Goal: Entertainment & Leisure: Consume media (video, audio)

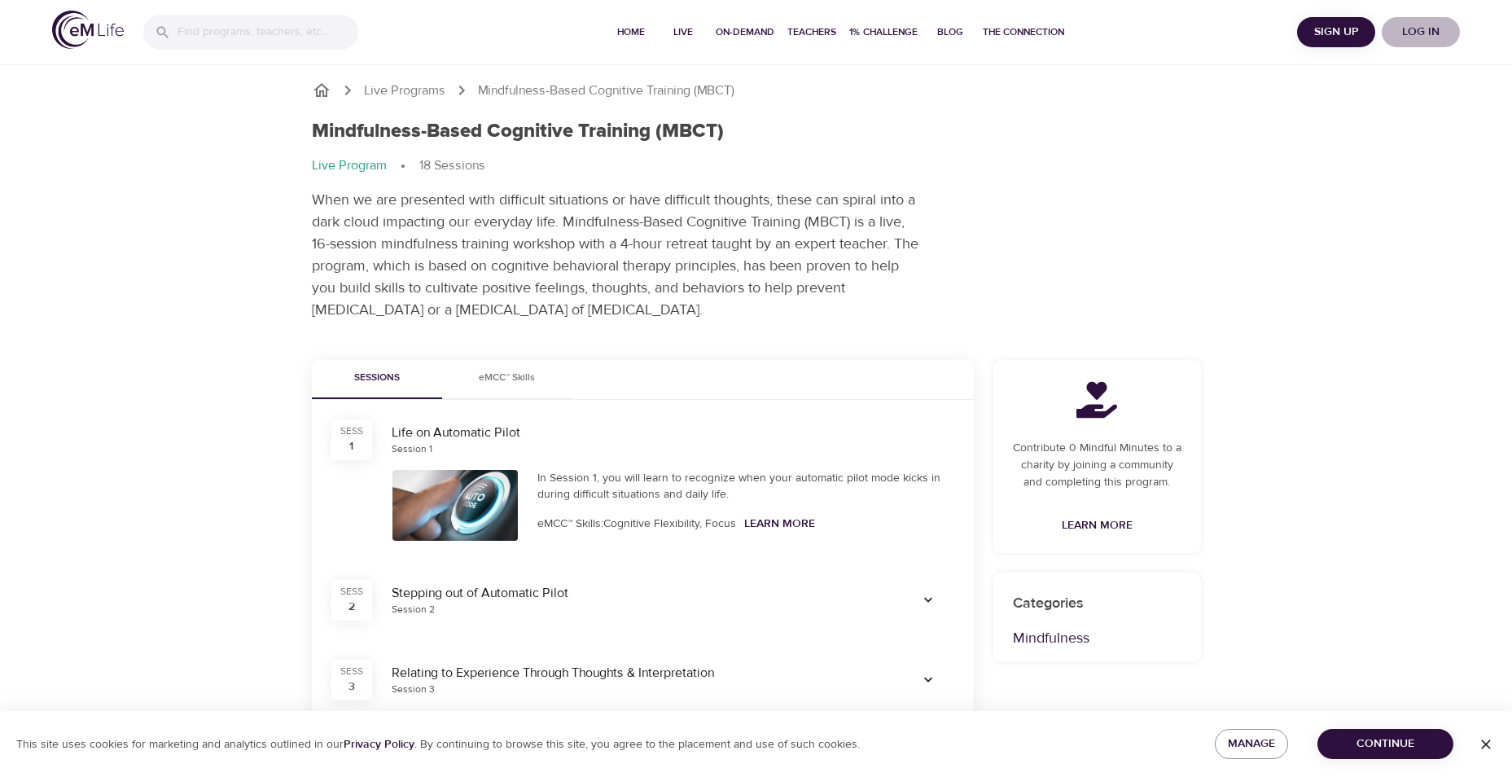
click at [1048, 32] on span "Log in" at bounding box center [1420, 32] width 65 height 20
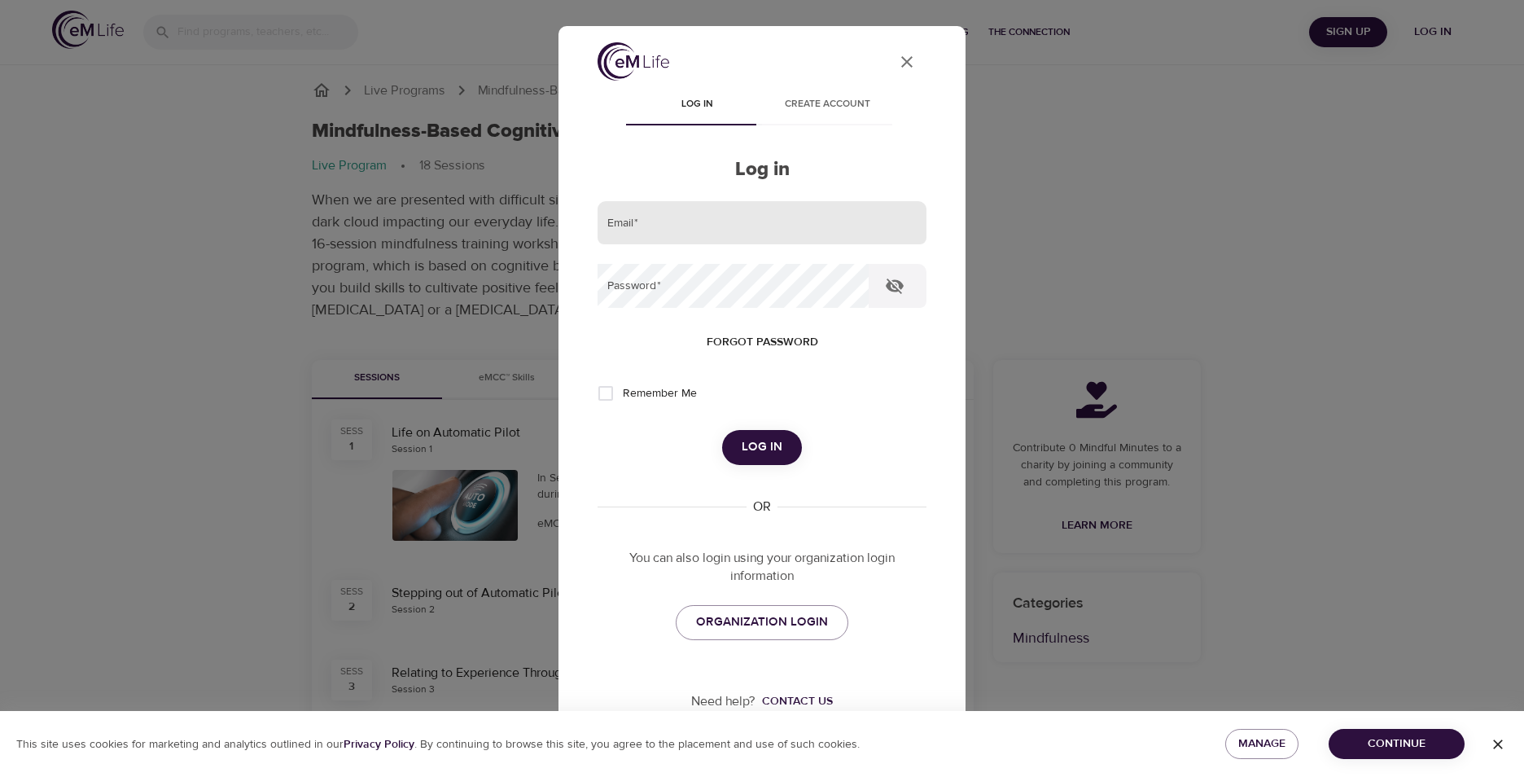
click at [696, 229] on input "email" at bounding box center [762, 223] width 329 height 44
type input "milligan.cali@gmail.com"
click at [722, 430] on button "Log in" at bounding box center [762, 447] width 80 height 34
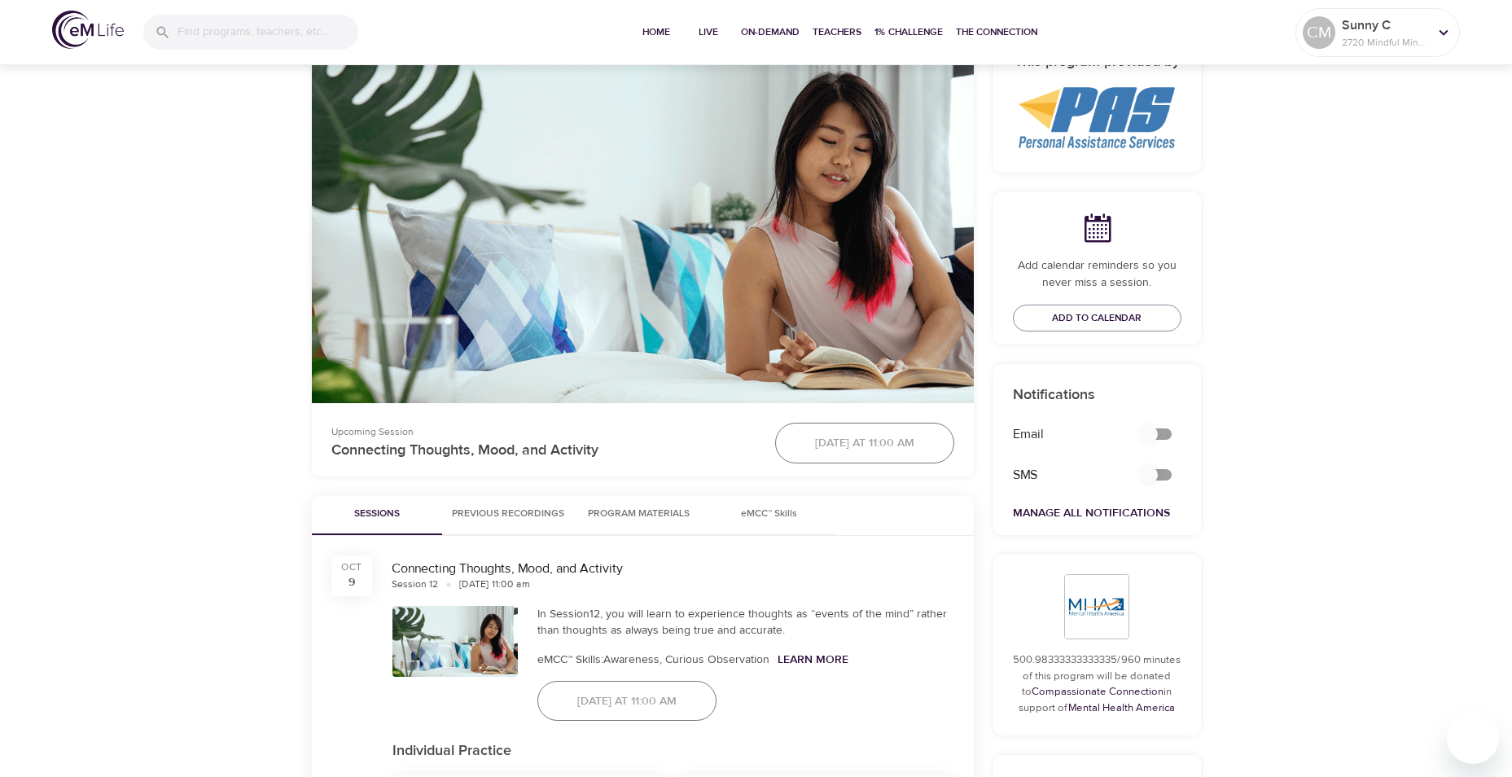
scroll to position [380, 0]
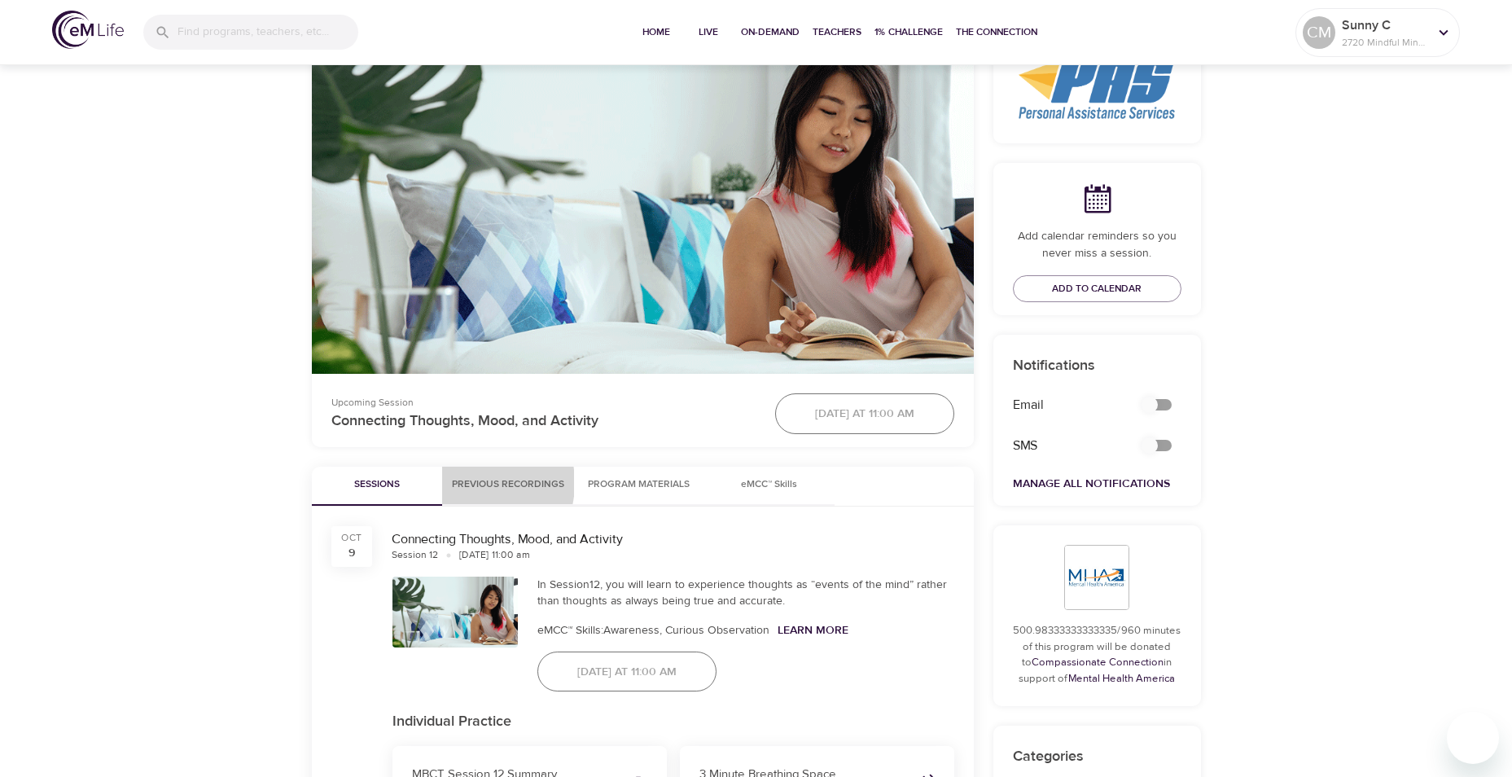
click at [472, 483] on span "Previous Recordings" at bounding box center [508, 484] width 112 height 17
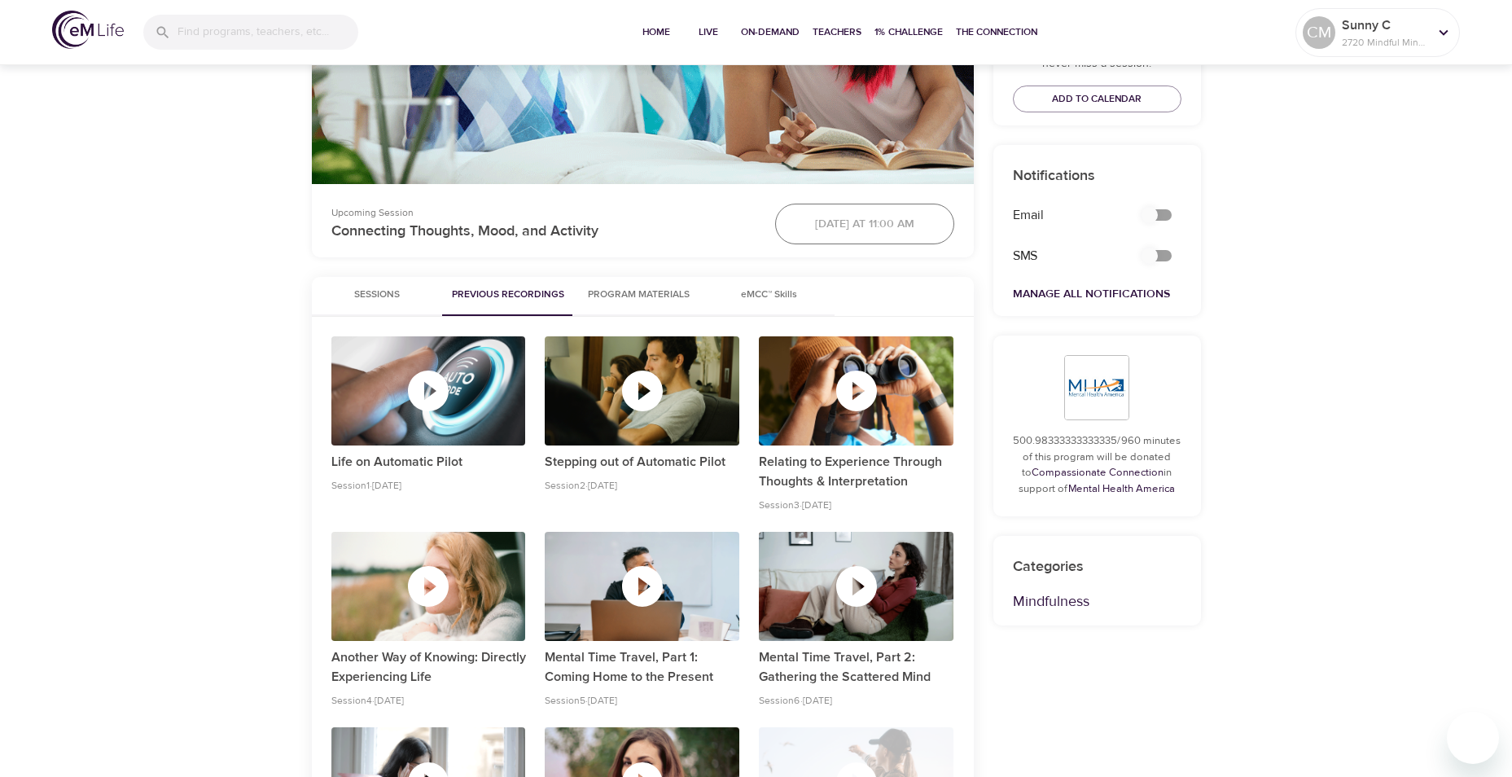
scroll to position [190, 0]
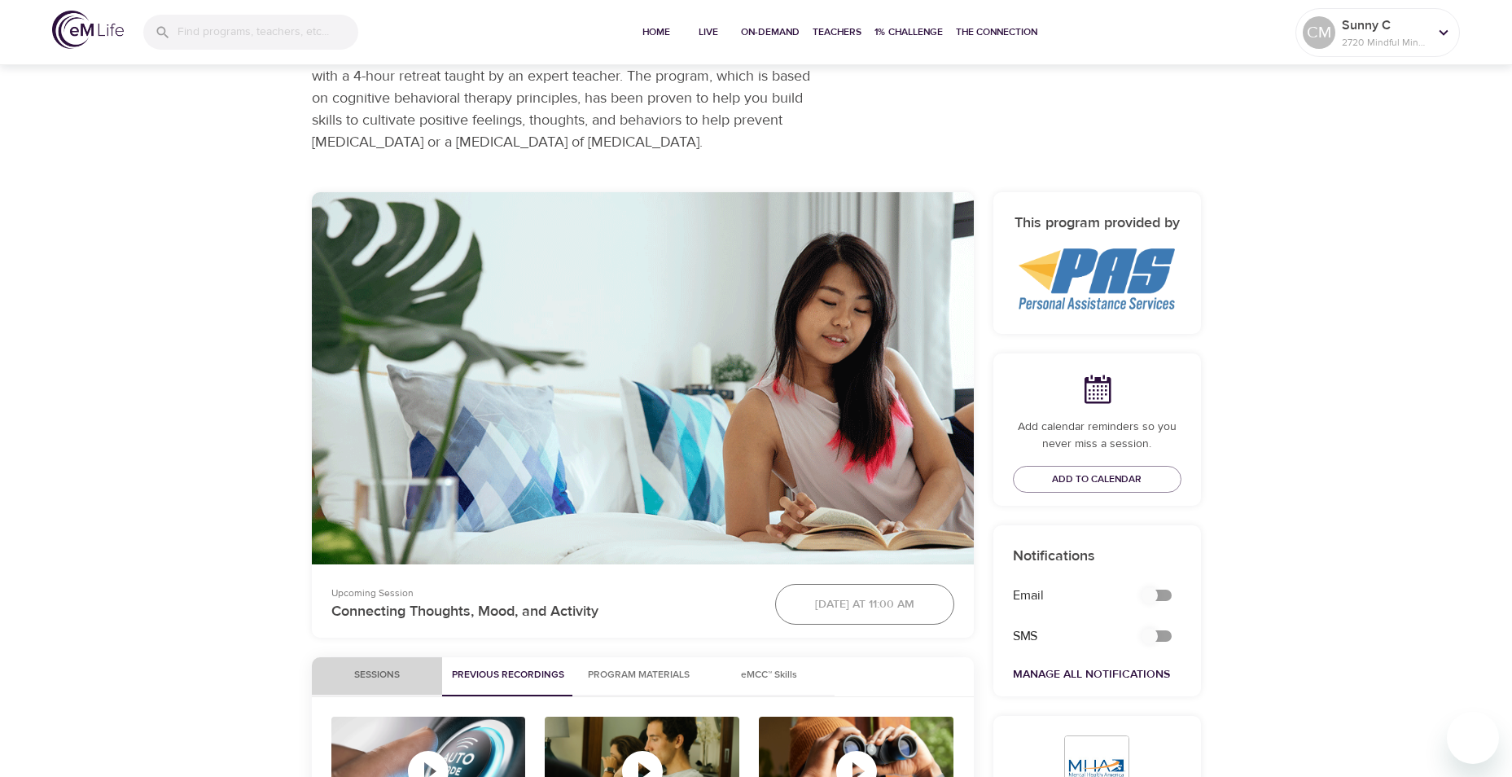
click at [362, 511] on span "Sessions" at bounding box center [377, 675] width 111 height 17
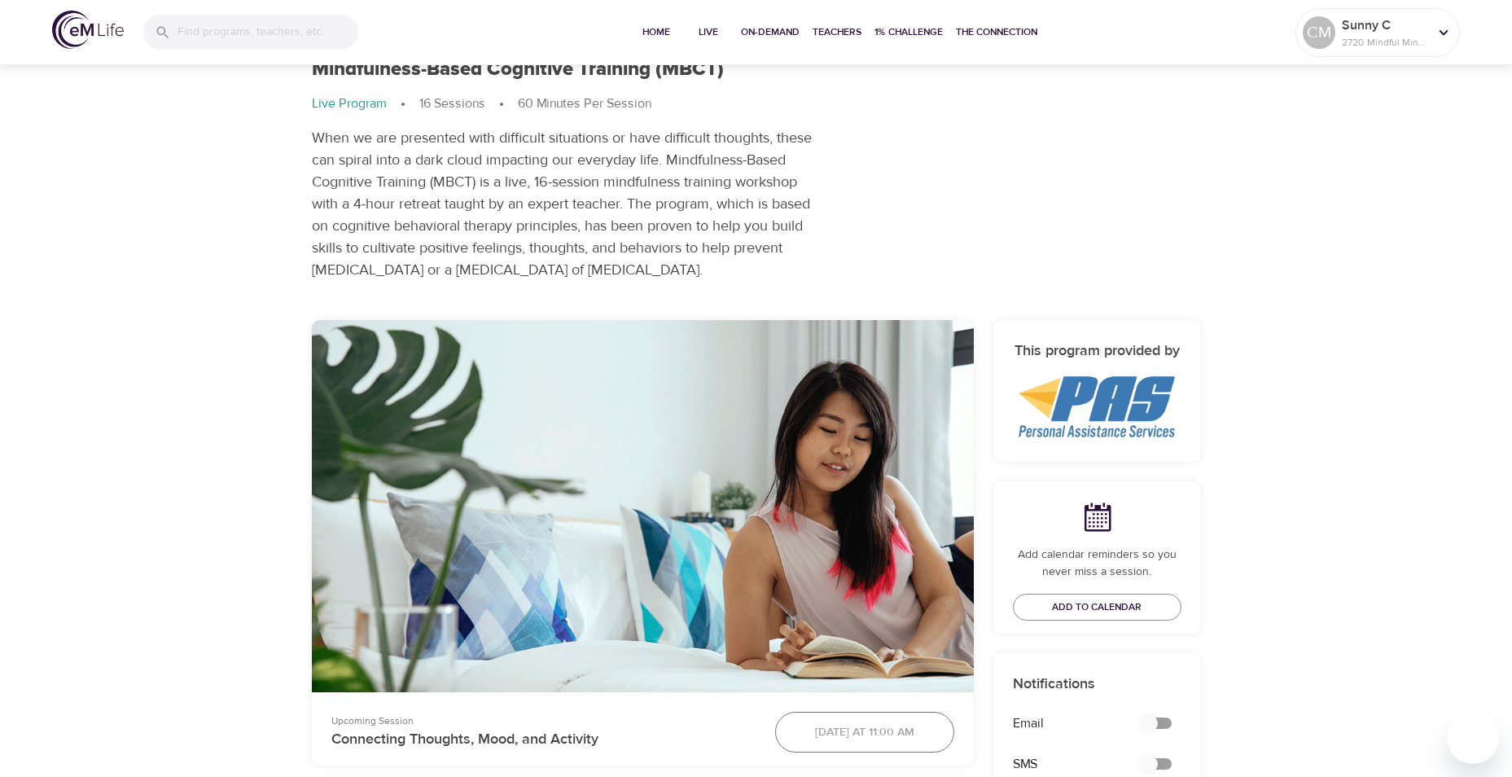
scroll to position [0, 0]
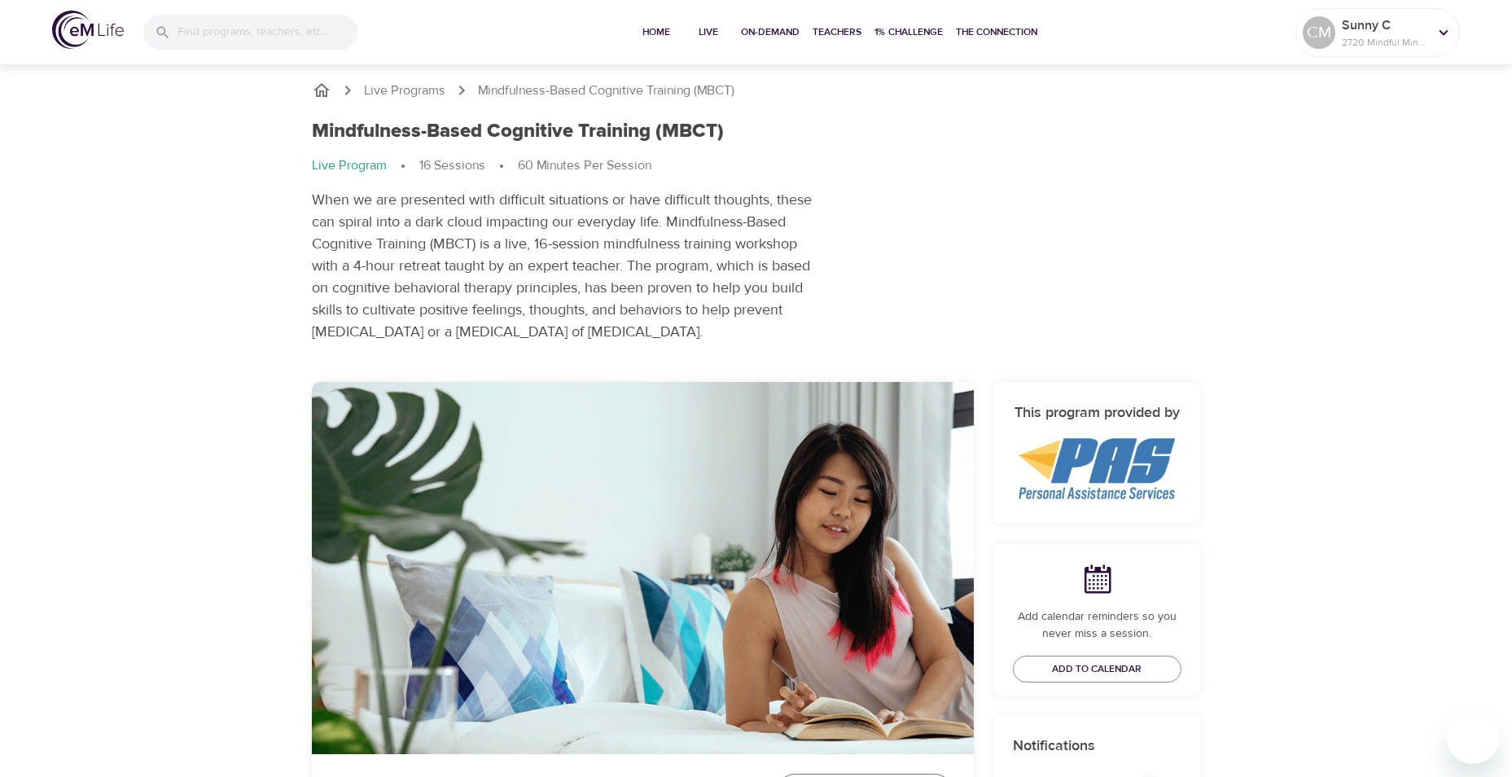
click at [449, 163] on p "16 Sessions" at bounding box center [452, 165] width 66 height 19
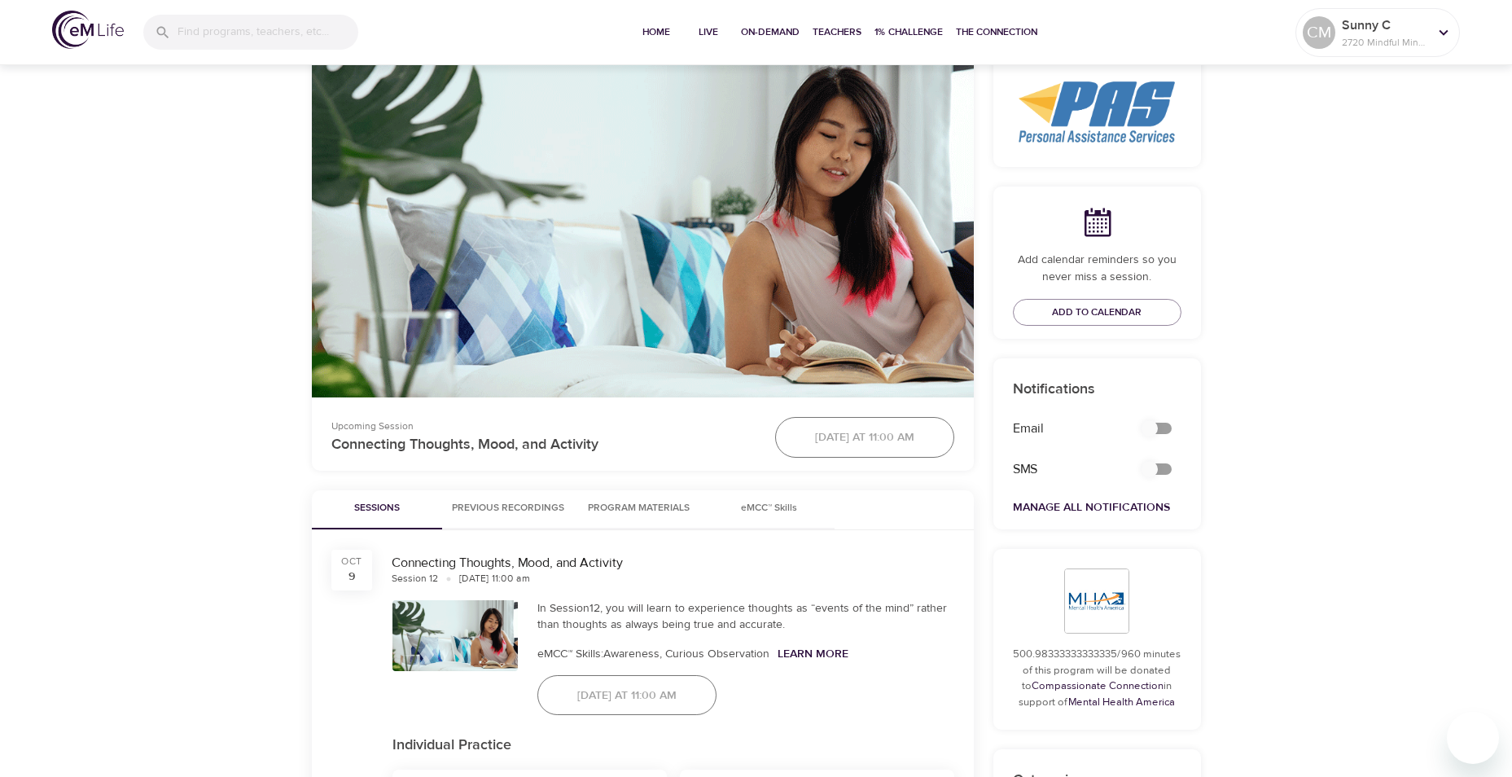
scroll to position [380, 0]
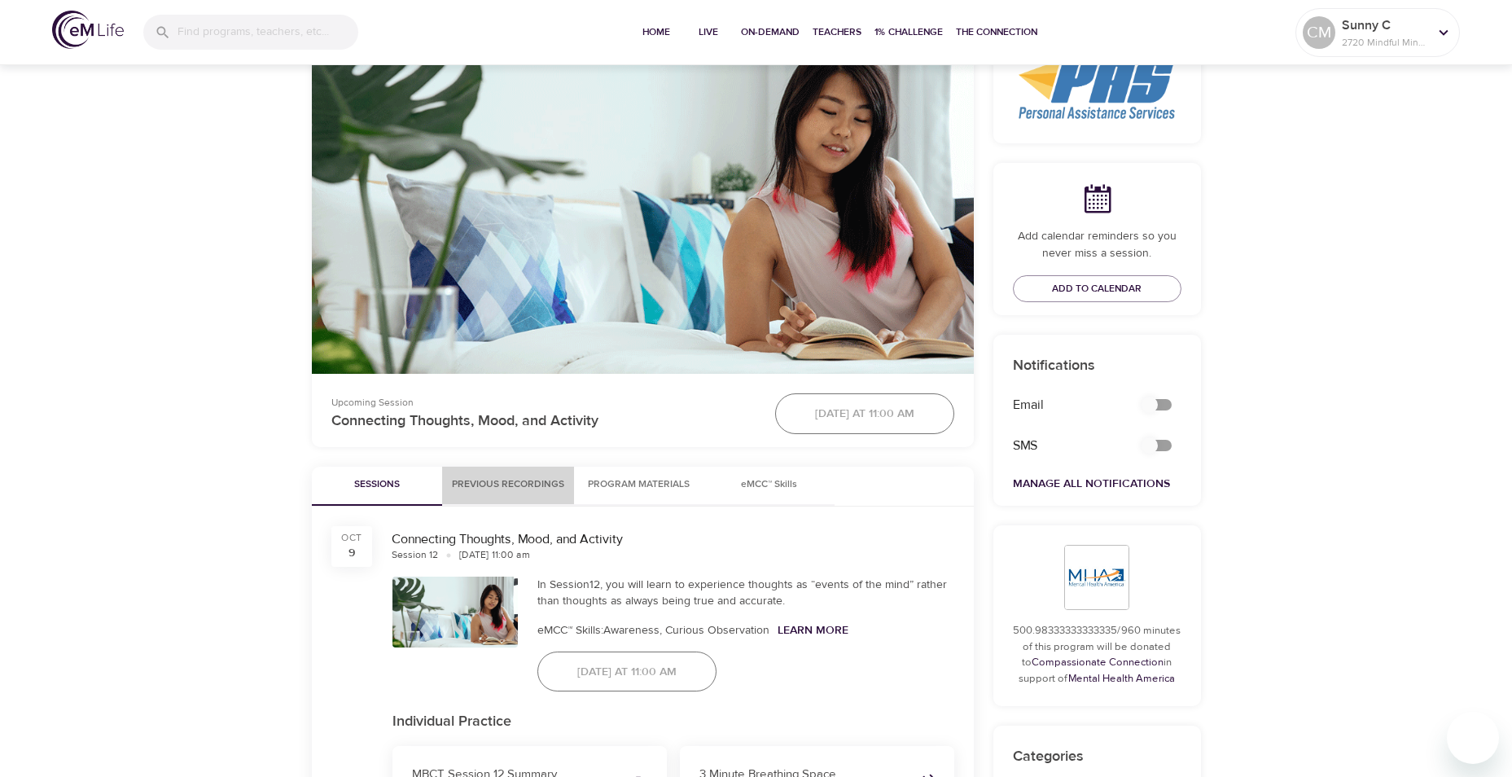
click at [514, 478] on span "Previous Recordings" at bounding box center [508, 484] width 112 height 17
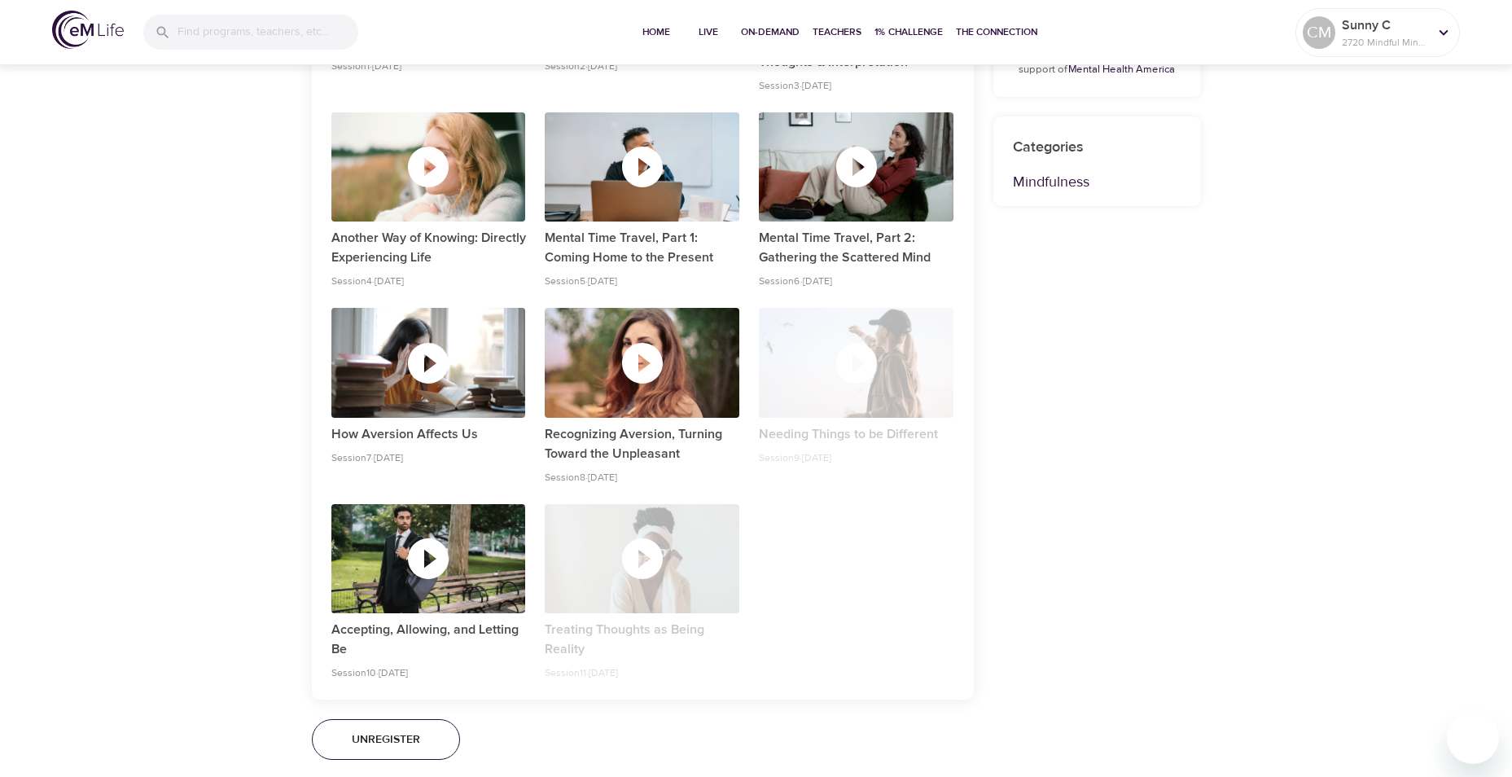
scroll to position [1009, 0]
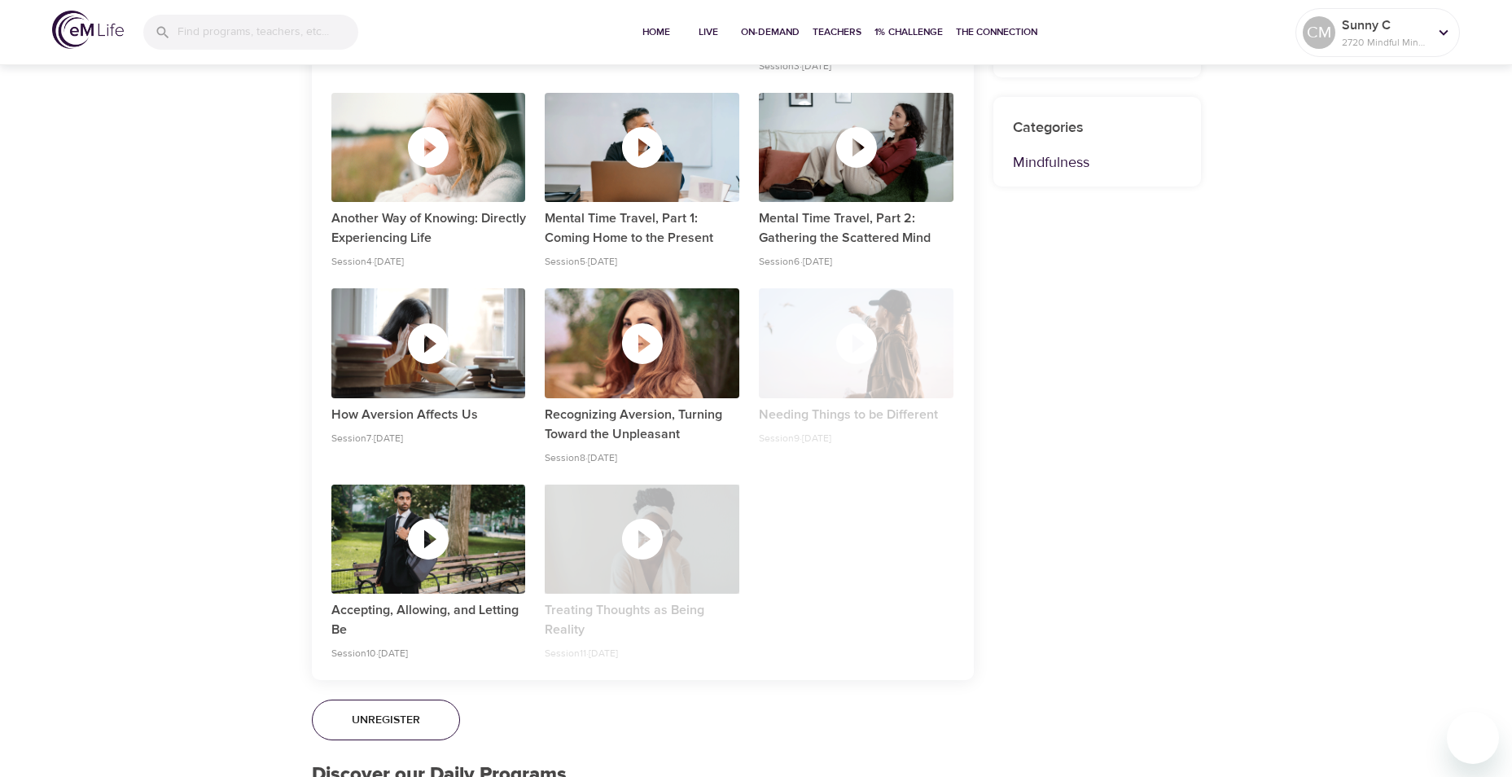
click at [652, 511] on icon "button" at bounding box center [642, 539] width 41 height 41
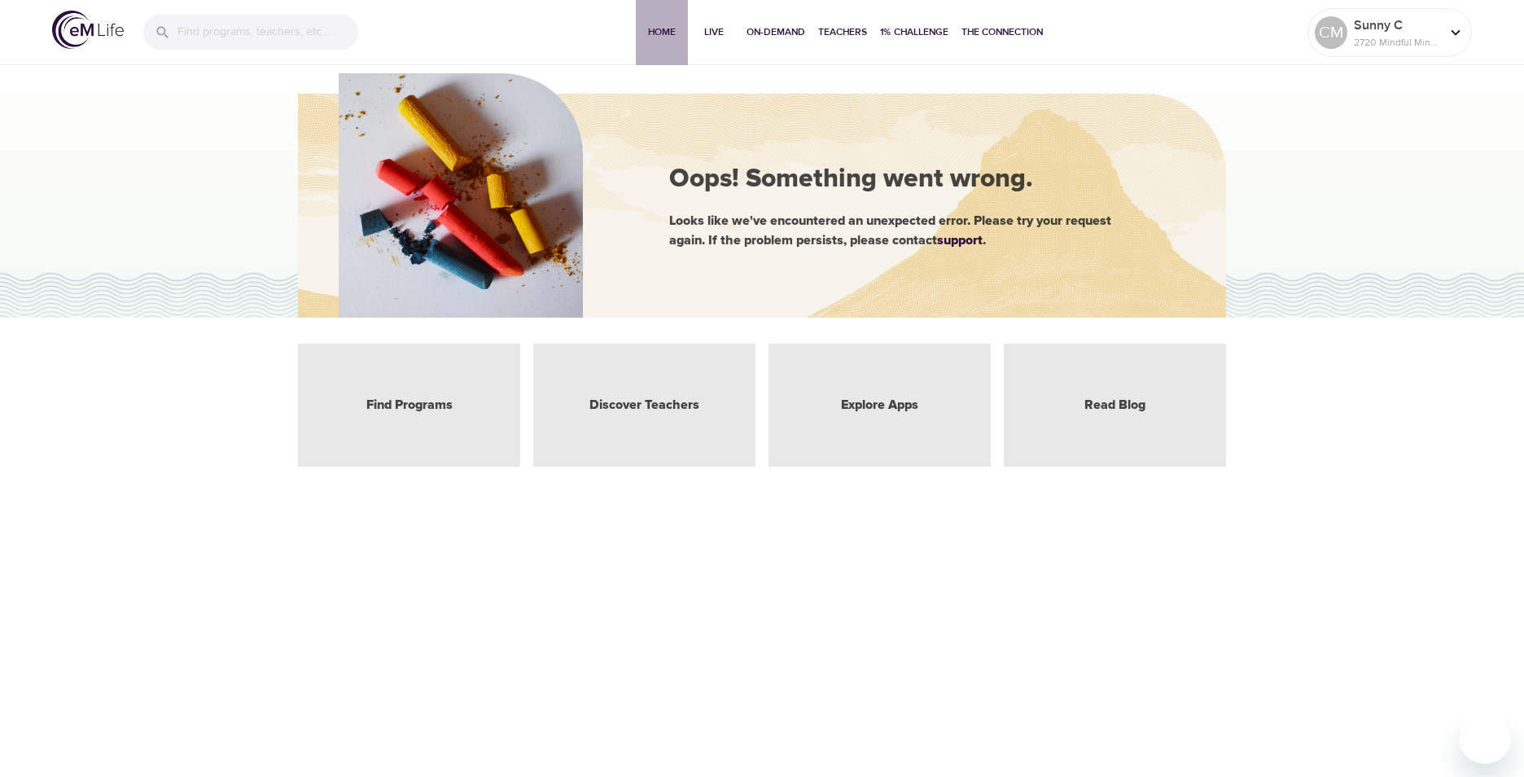
click at [670, 35] on span "Home" at bounding box center [661, 32] width 39 height 17
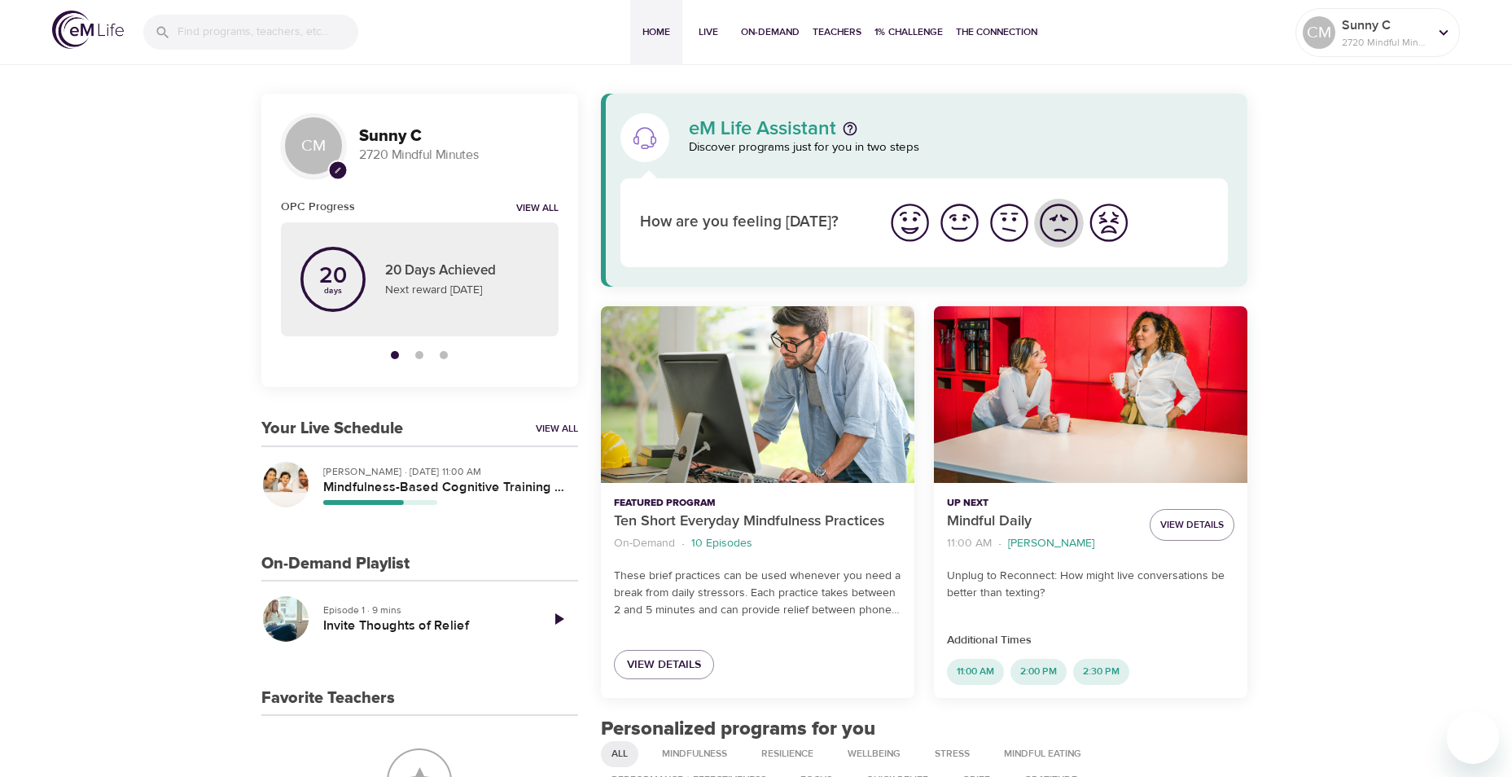
click at [1070, 229] on img "I'm feeling bad" at bounding box center [1058, 222] width 45 height 45
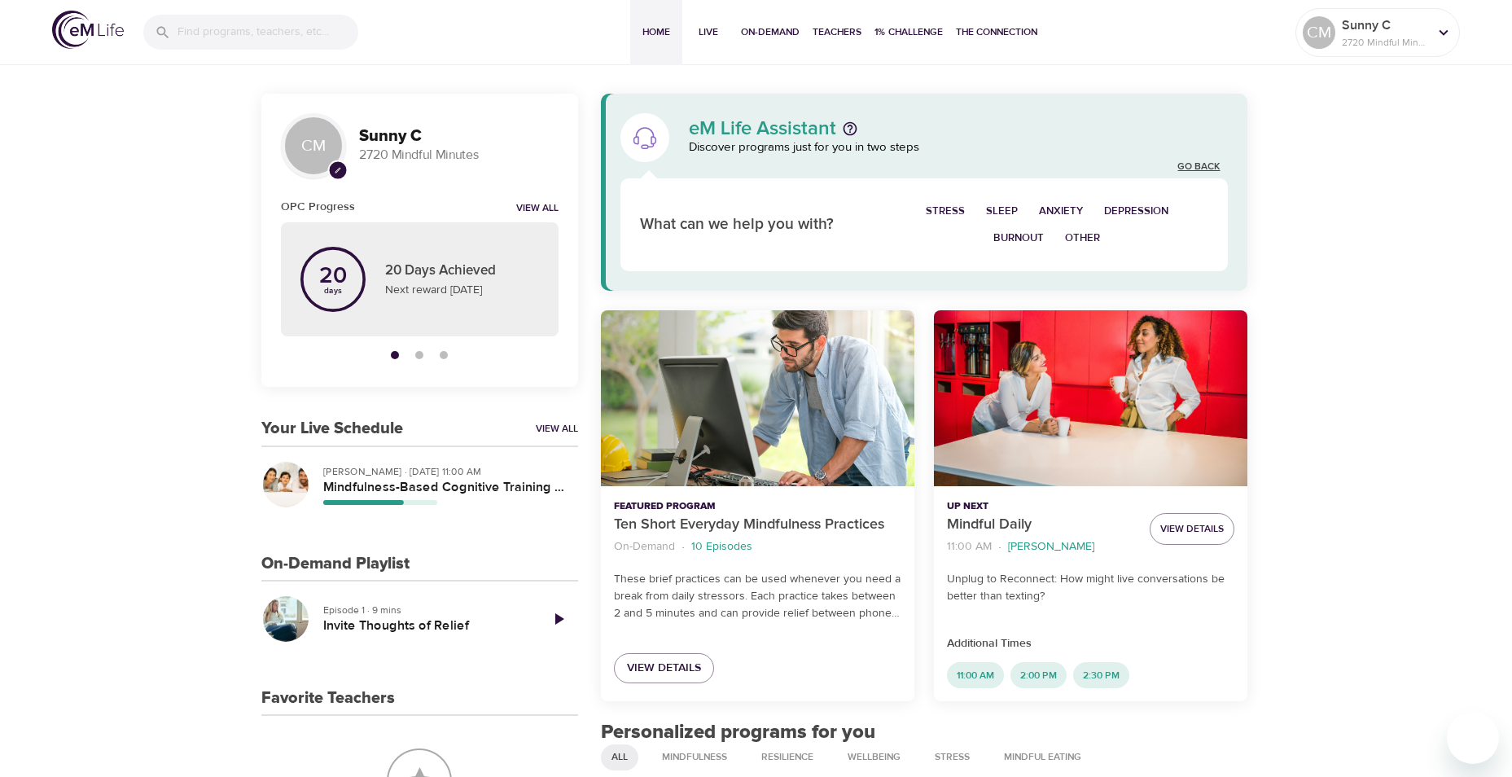
click at [1214, 162] on link "Go Back" at bounding box center [1198, 167] width 42 height 14
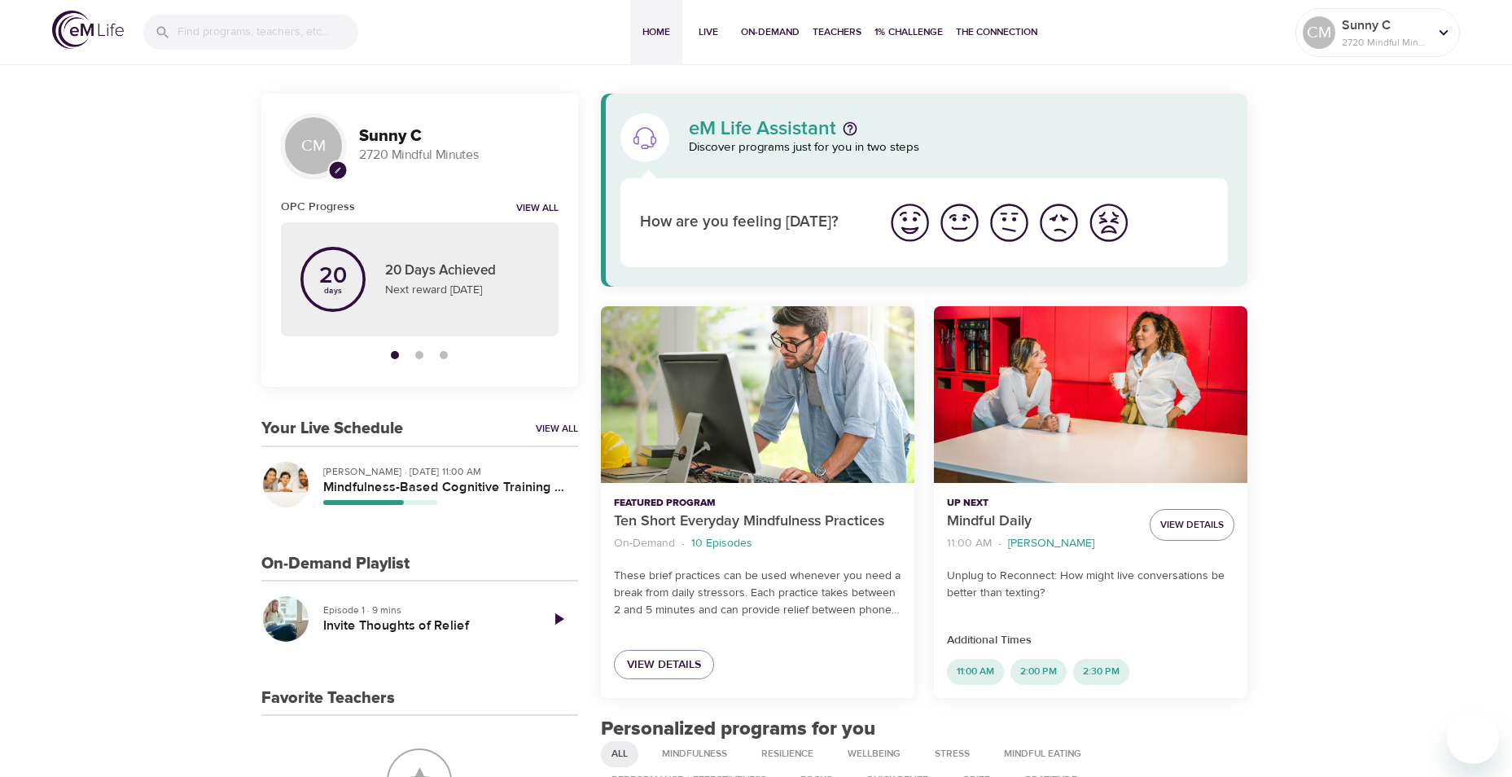
click at [945, 223] on img "I'm feeling good" at bounding box center [959, 222] width 45 height 45
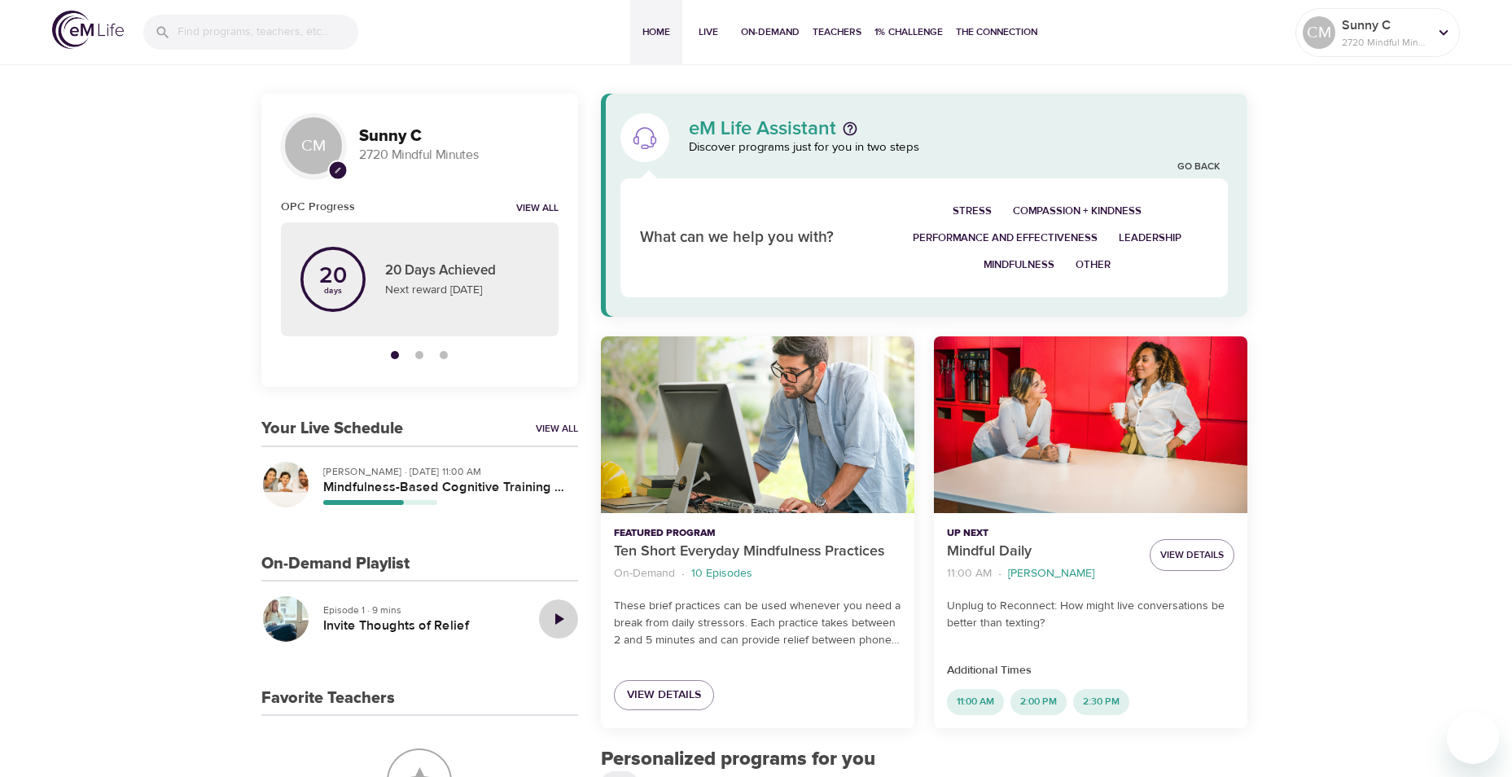
click at [551, 616] on icon "Play Episode" at bounding box center [559, 619] width 20 height 20
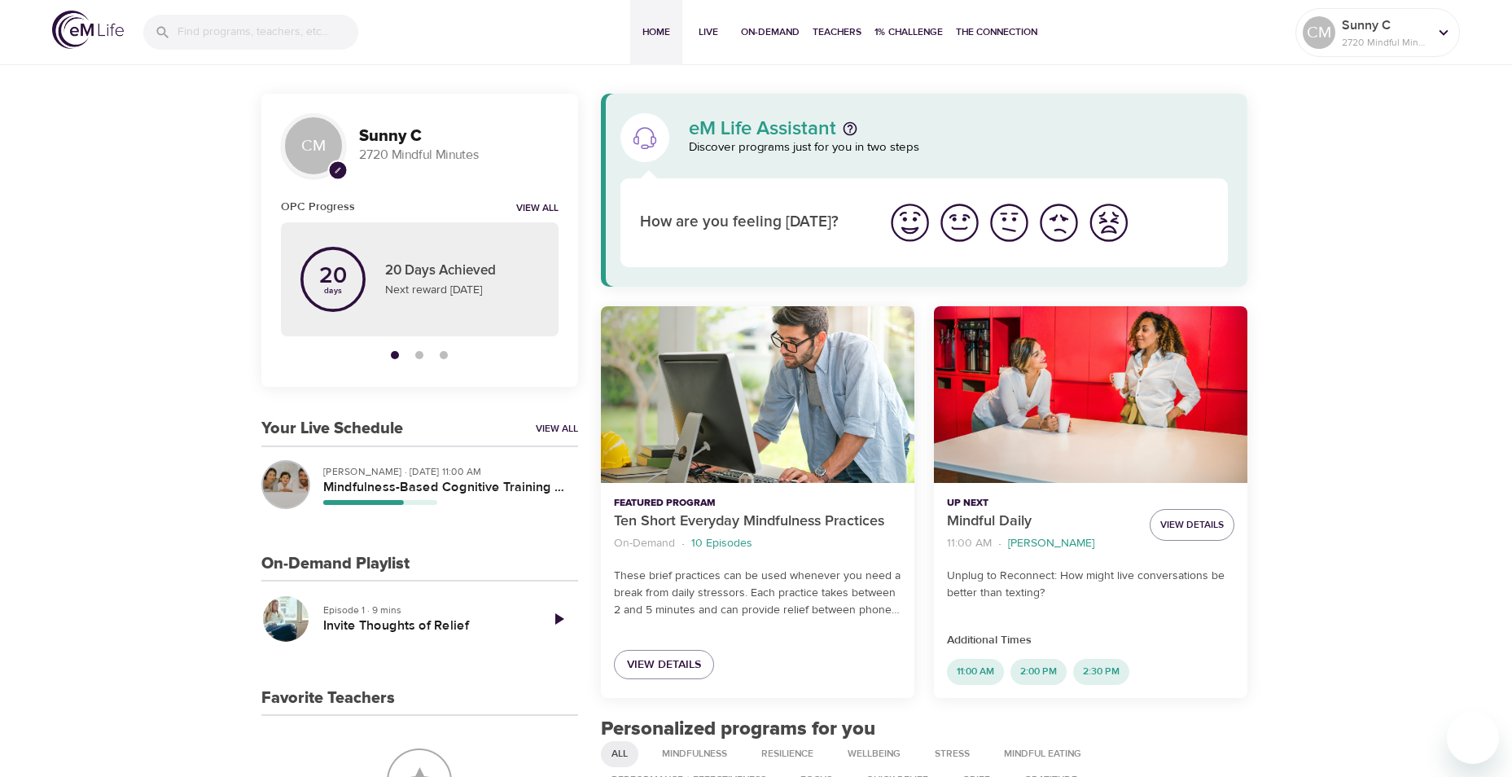
click at [289, 462] on div "button" at bounding box center [286, 485] width 46 height 46
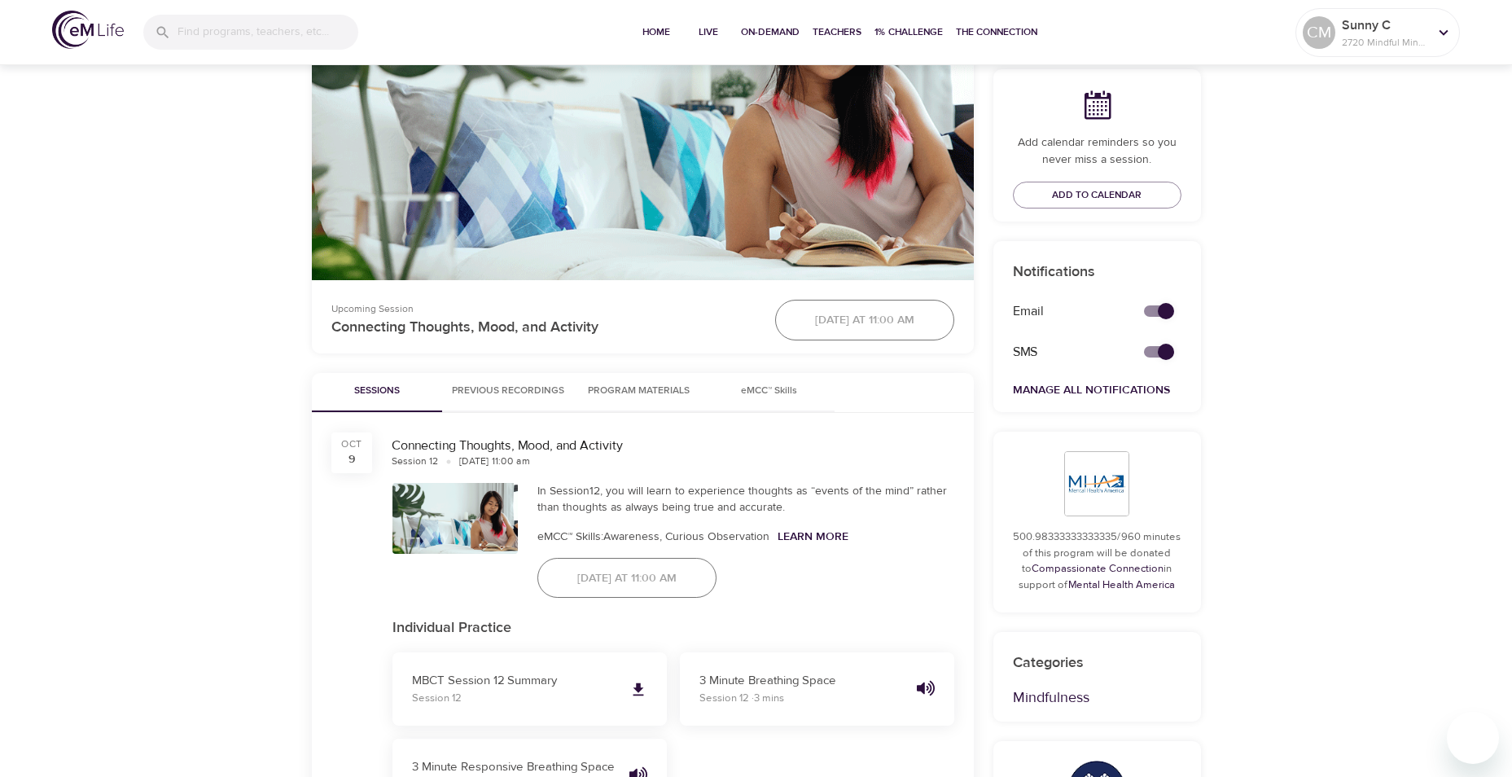
scroll to position [429, 0]
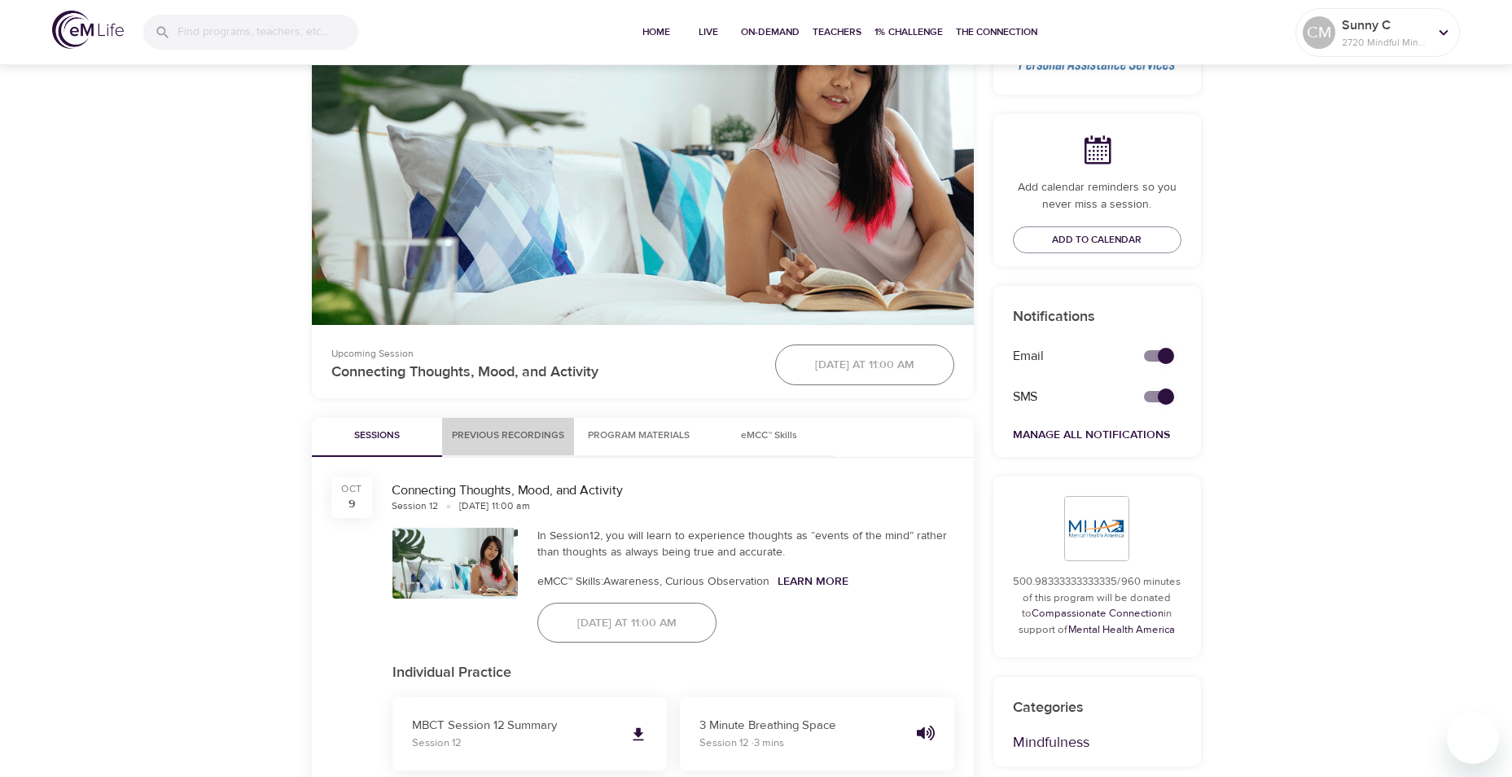
click at [539, 432] on span "Previous Recordings" at bounding box center [508, 435] width 112 height 17
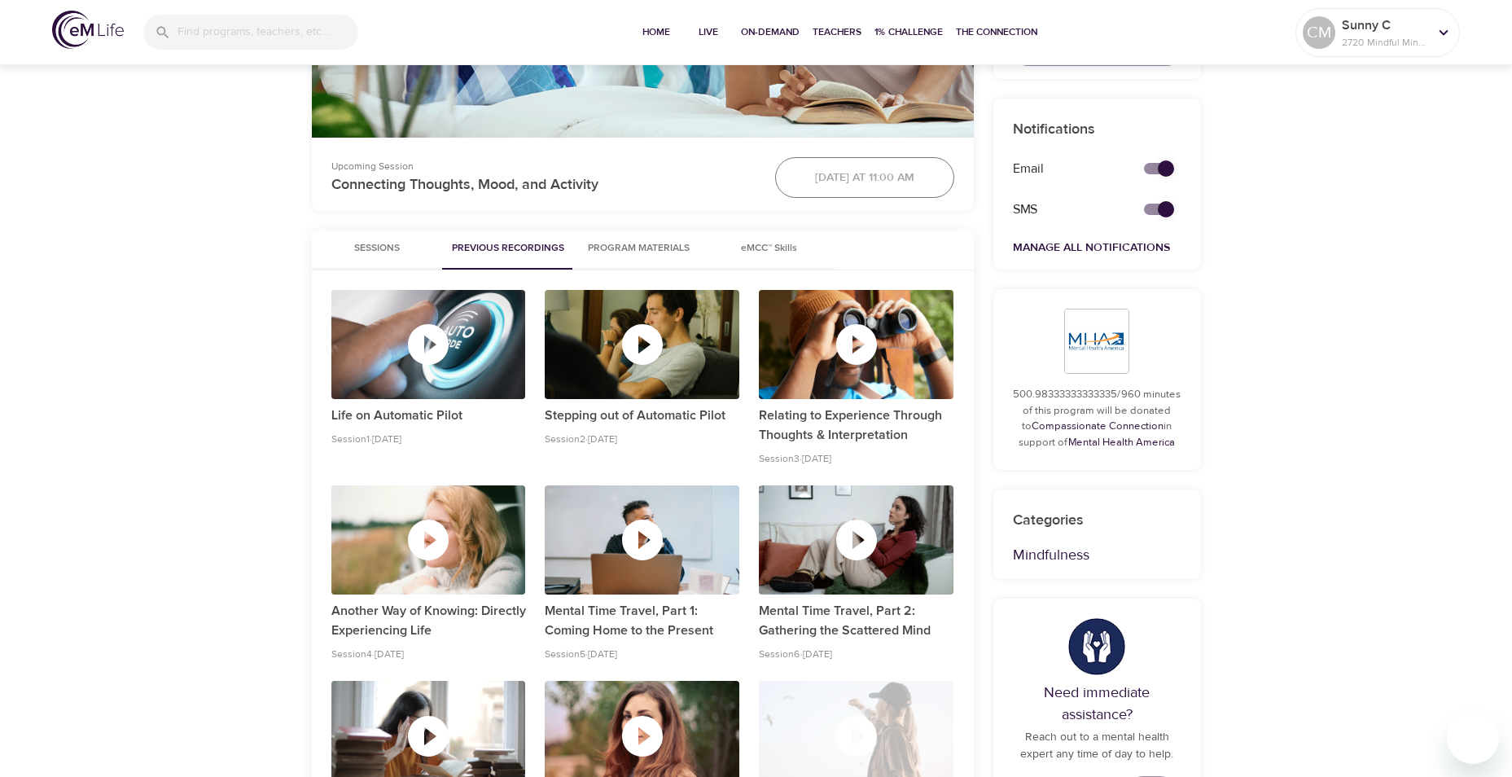
scroll to position [607, 0]
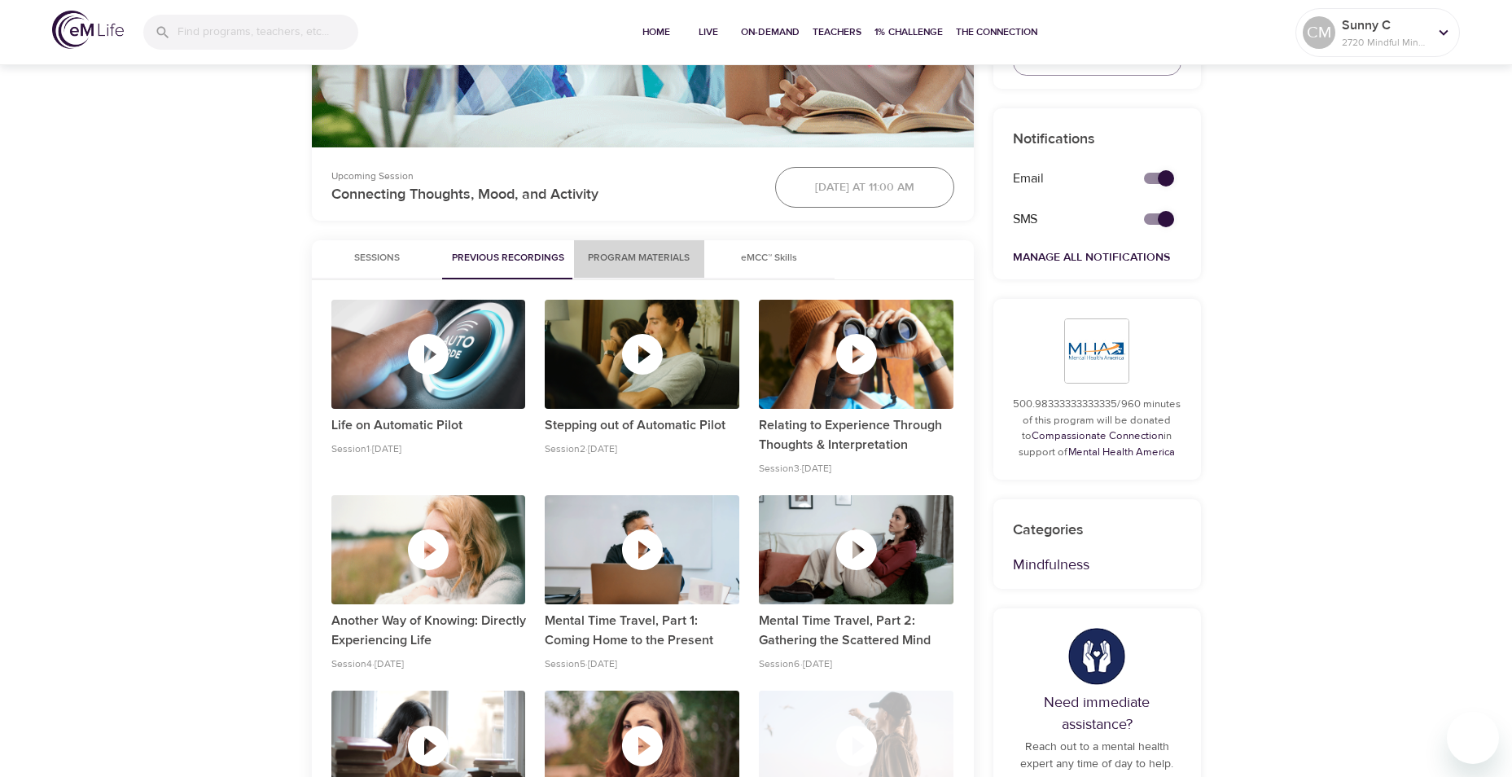
click at [642, 253] on span "Program Materials" at bounding box center [639, 258] width 111 height 17
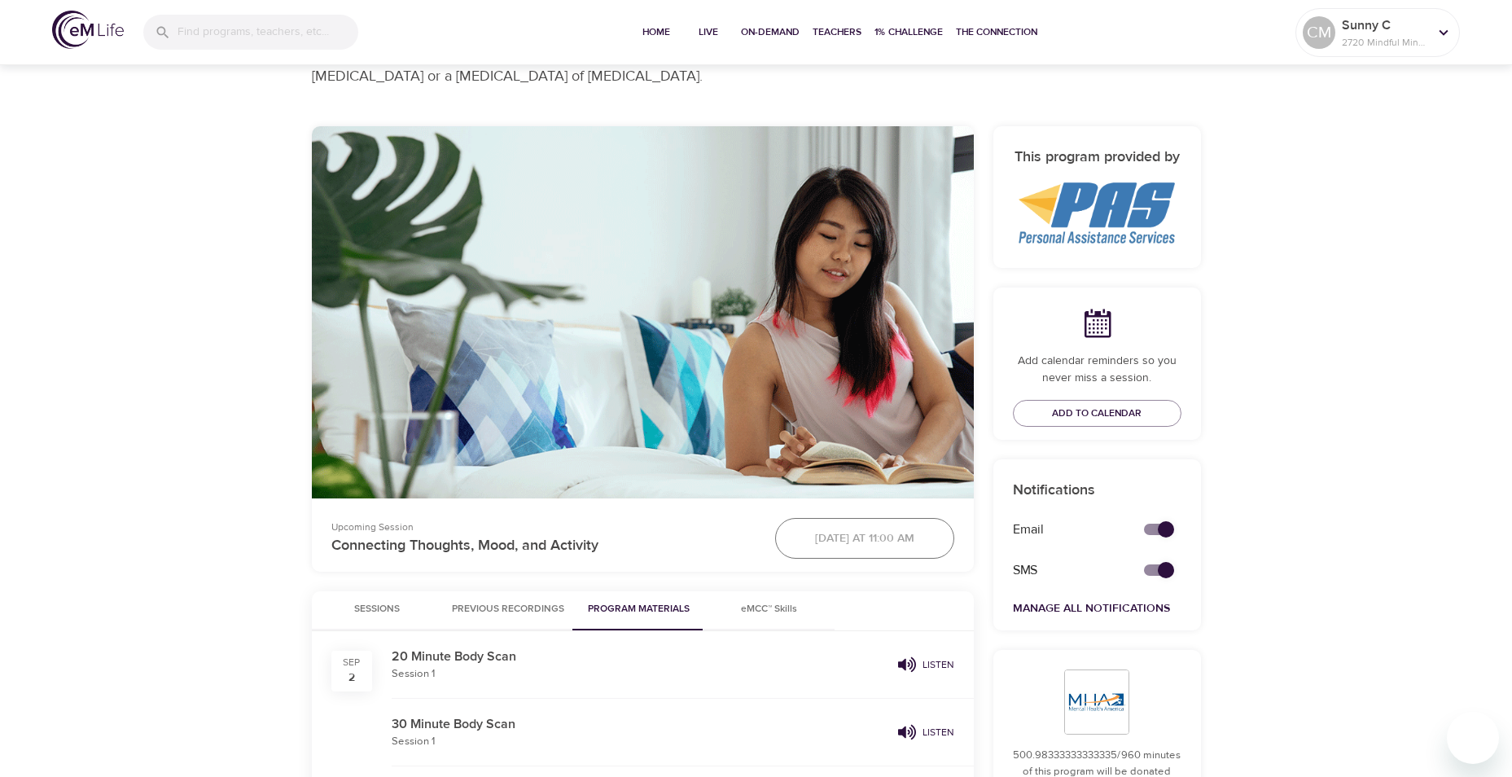
scroll to position [0, 0]
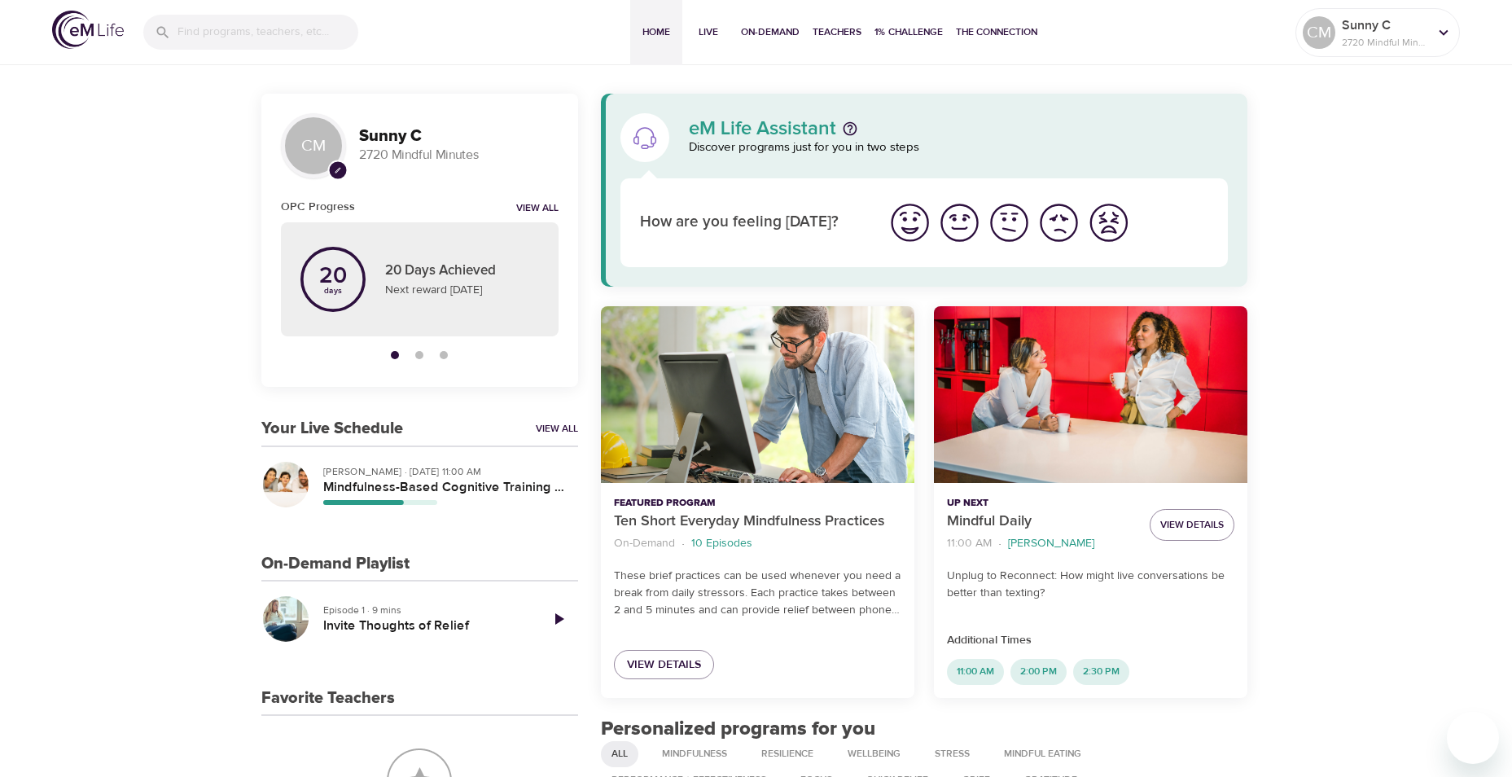
click at [340, 475] on p "[PERSON_NAME] · [DATE] 11:00 AM" at bounding box center [444, 471] width 242 height 15
click at [289, 479] on div "button" at bounding box center [286, 485] width 46 height 46
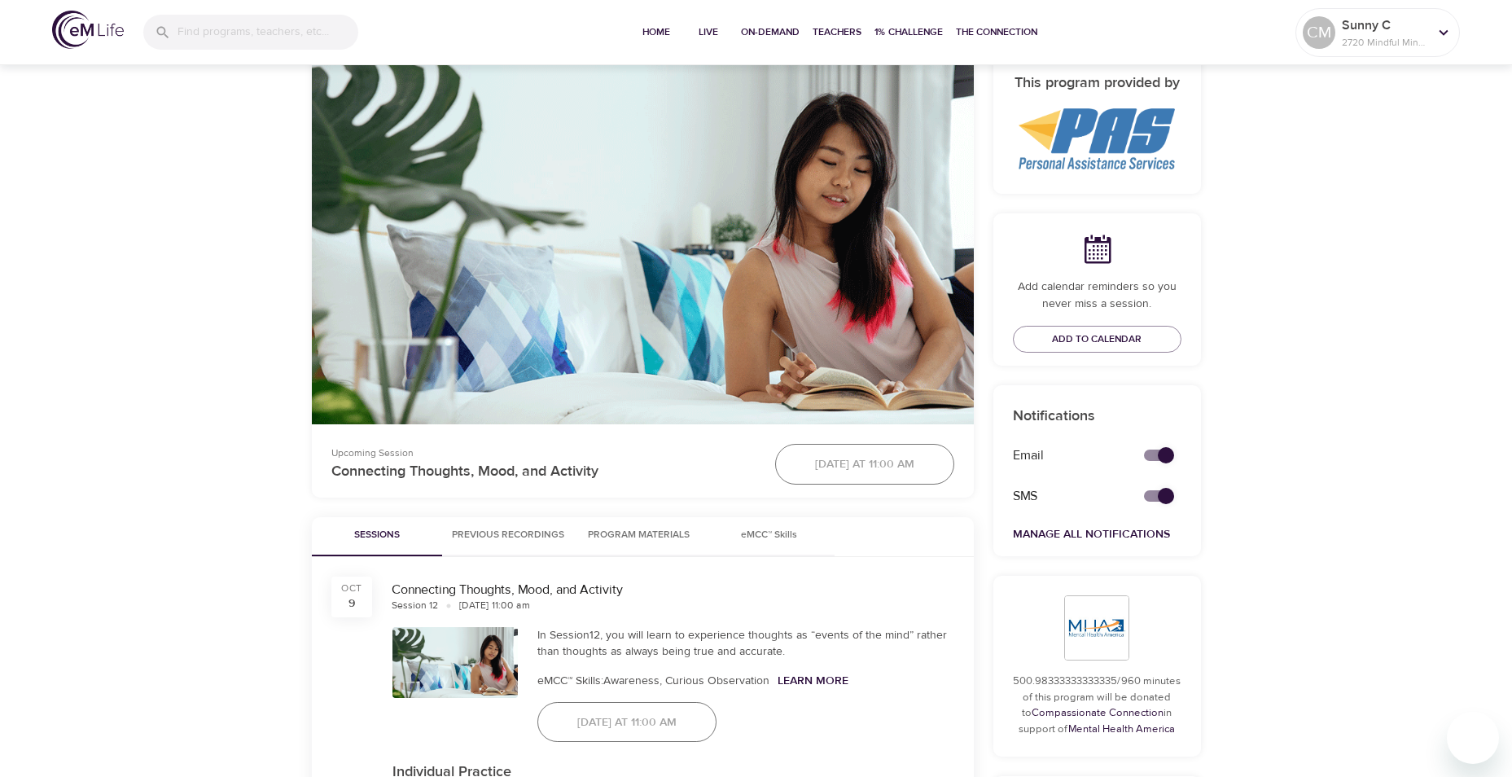
scroll to position [378, 0]
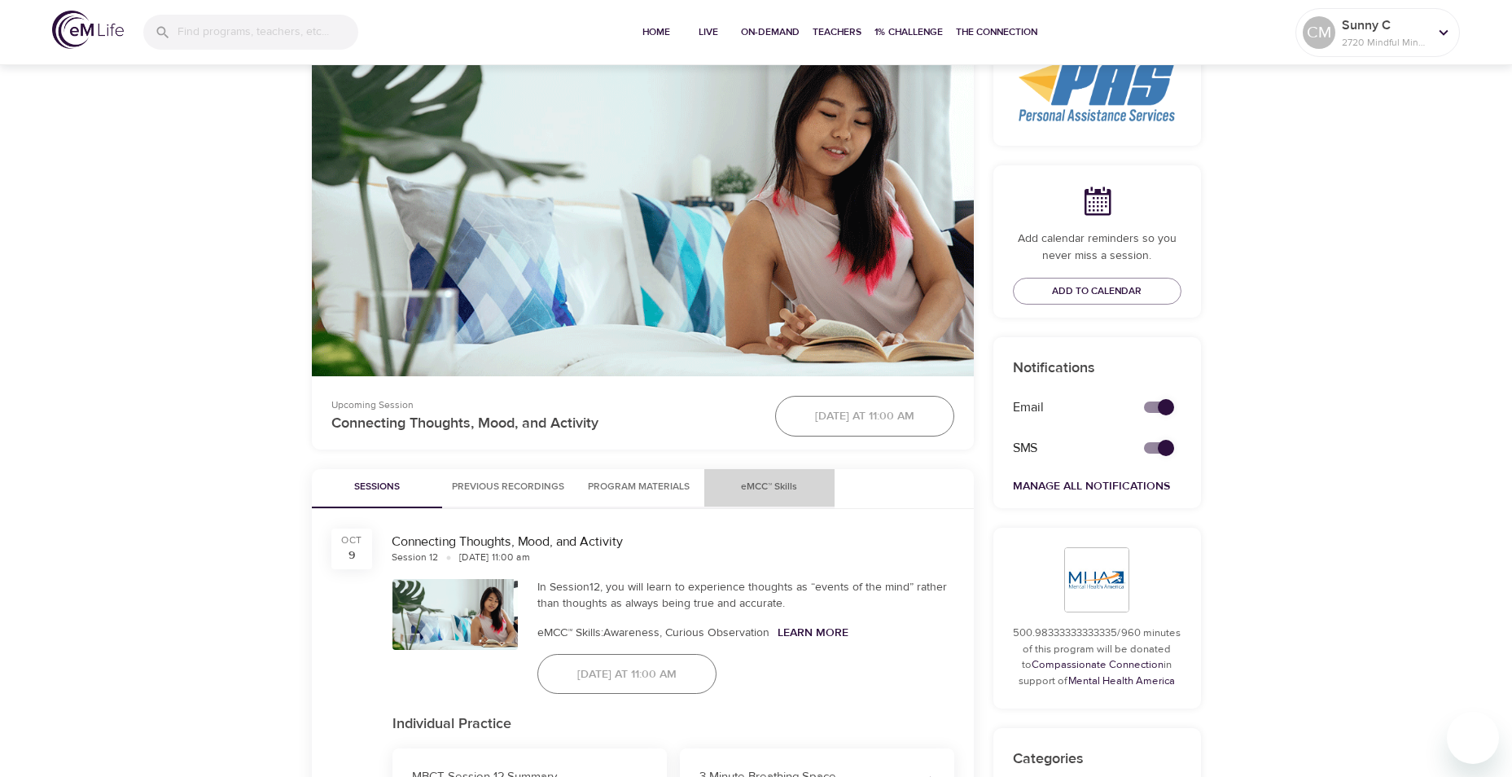
click at [763, 488] on span "eMCC™ Skills" at bounding box center [769, 487] width 111 height 17
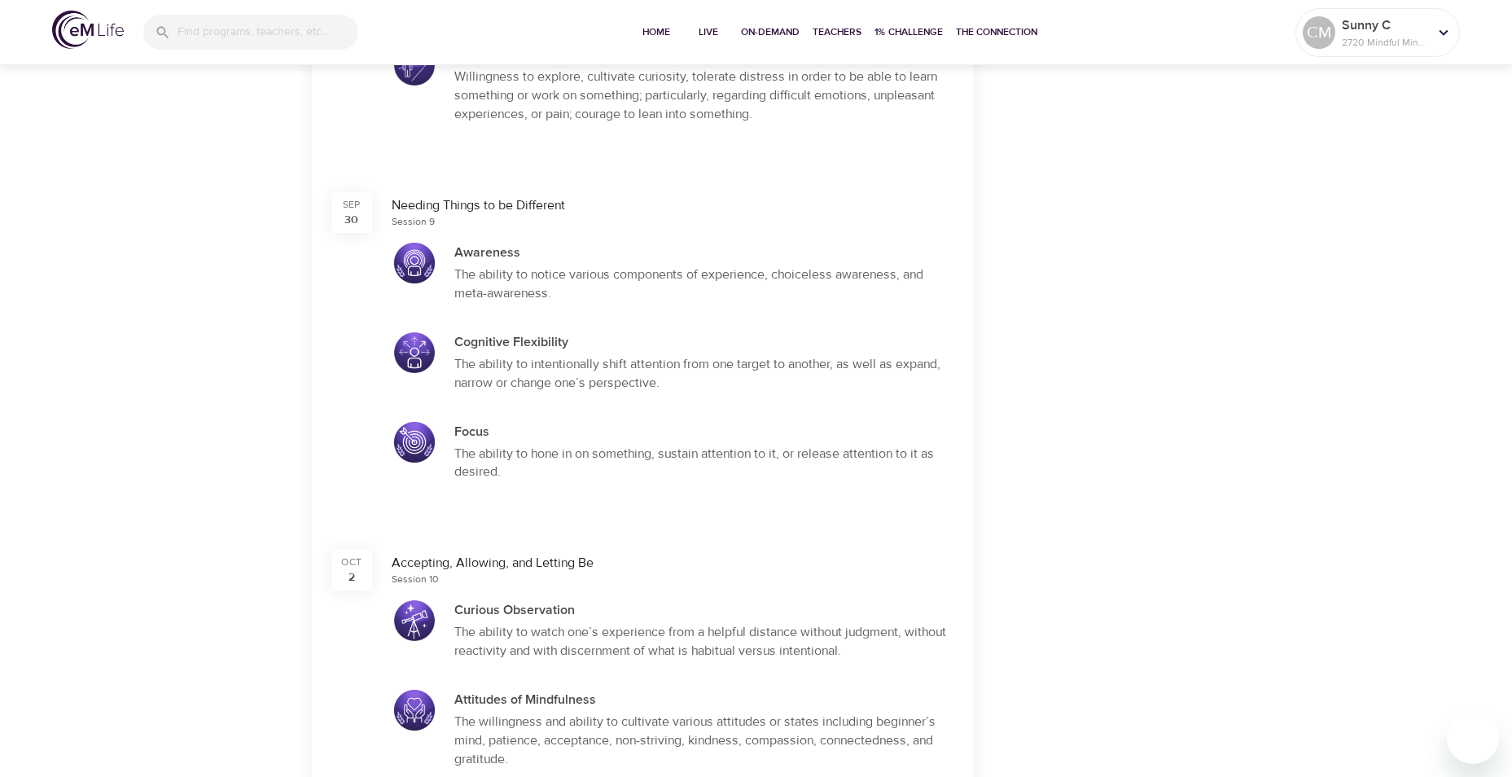
scroll to position [3351, 0]
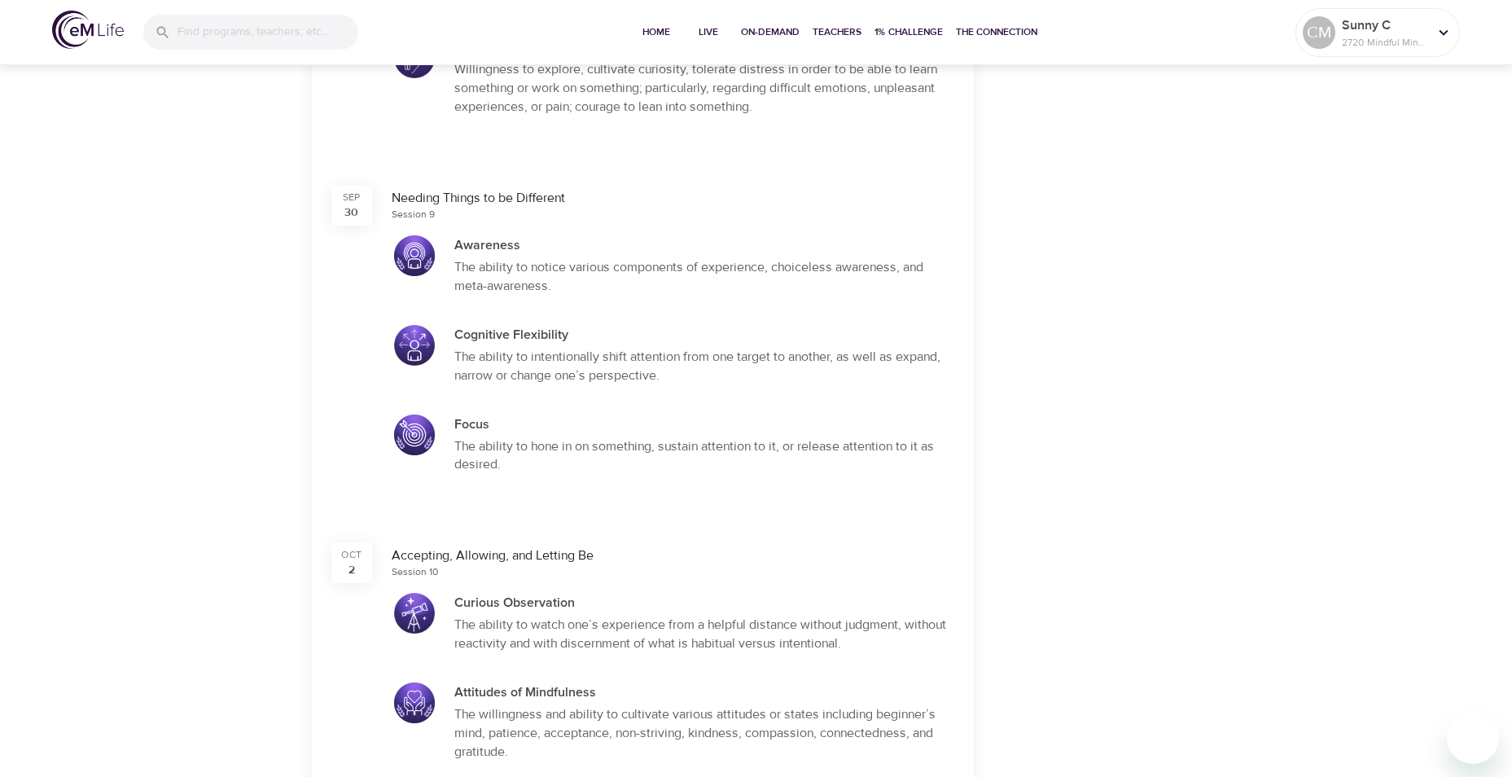
click at [408, 357] on div at bounding box center [414, 345] width 41 height 41
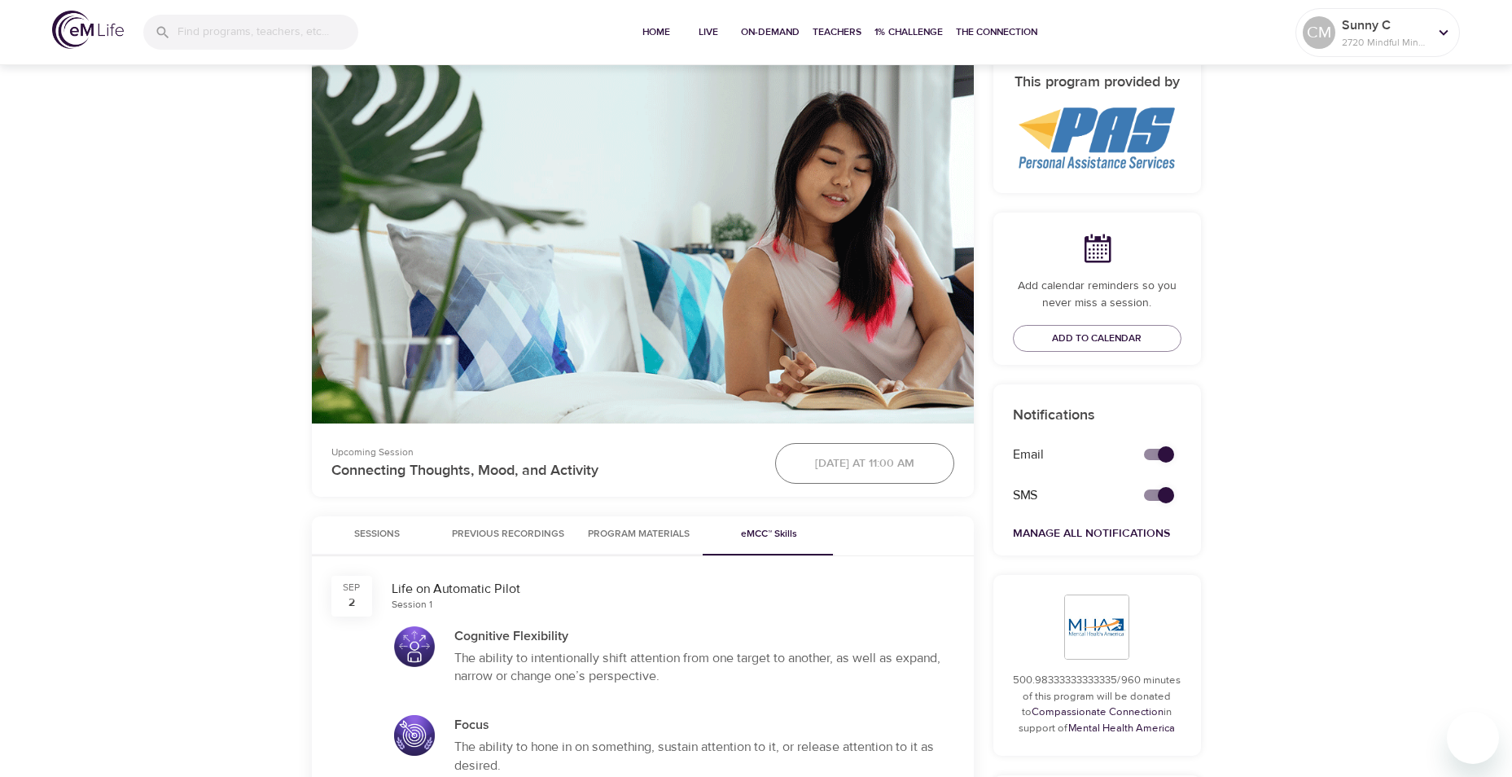
scroll to position [125, 0]
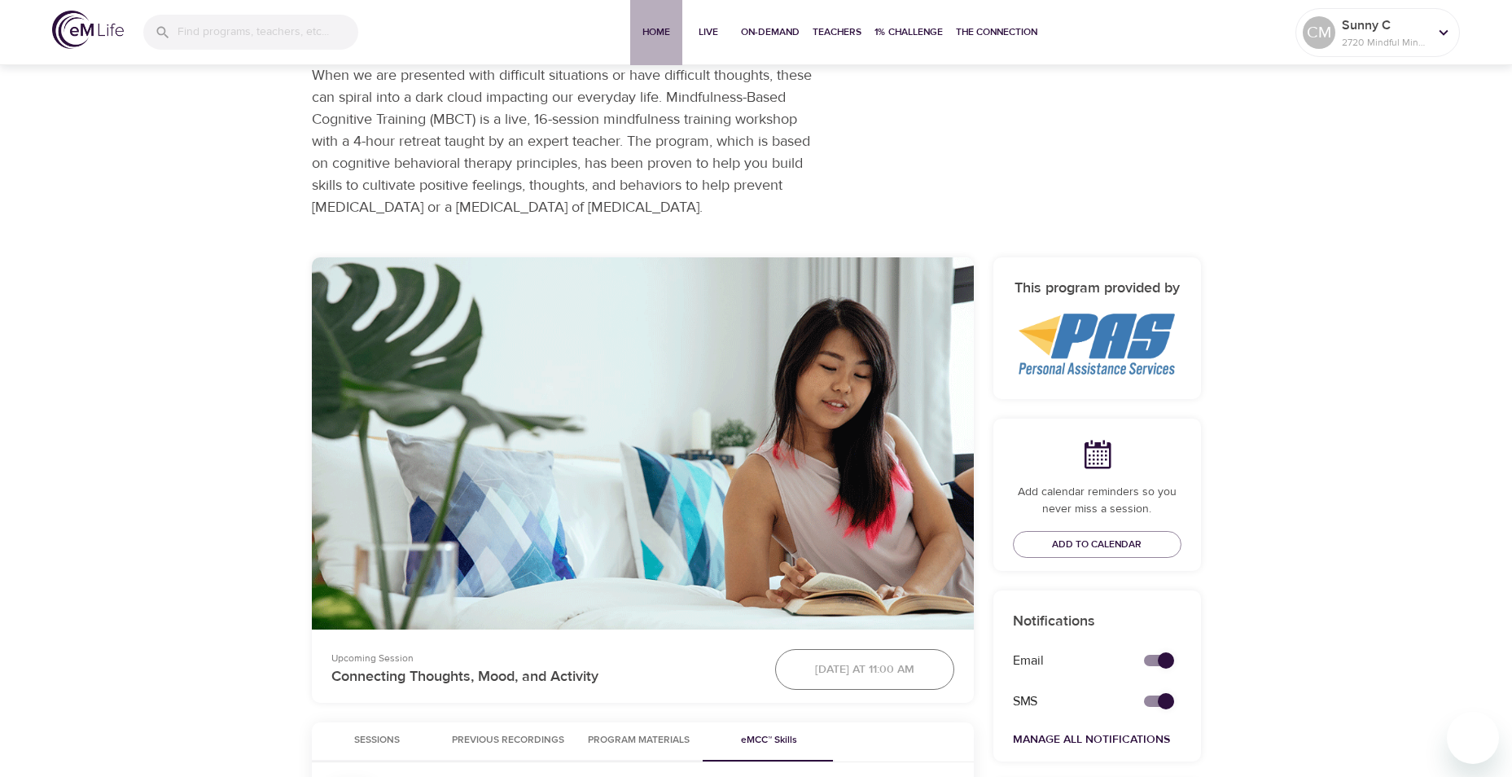
click at [651, 30] on span "Home" at bounding box center [656, 32] width 39 height 17
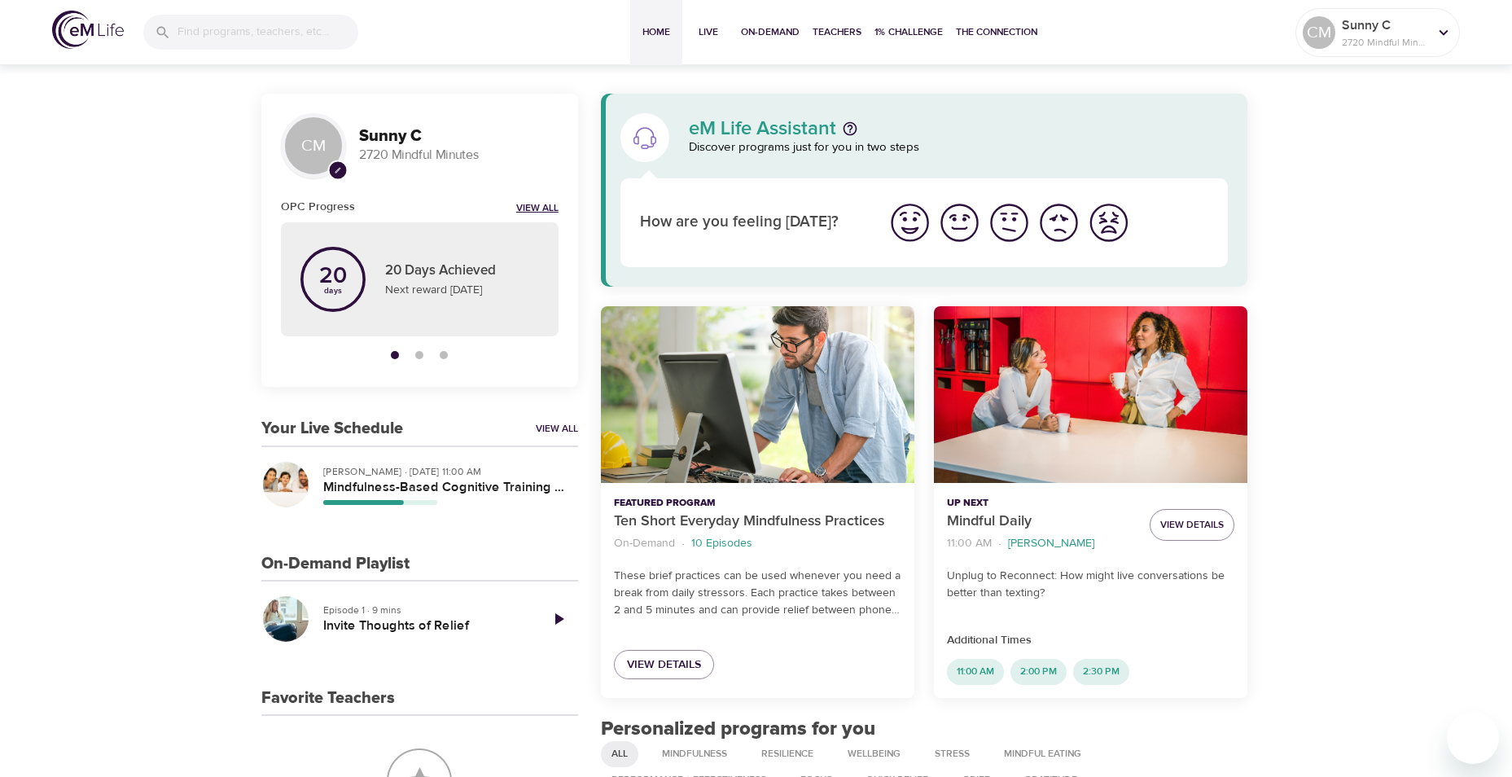
click at [551, 209] on link "View All" at bounding box center [537, 209] width 42 height 14
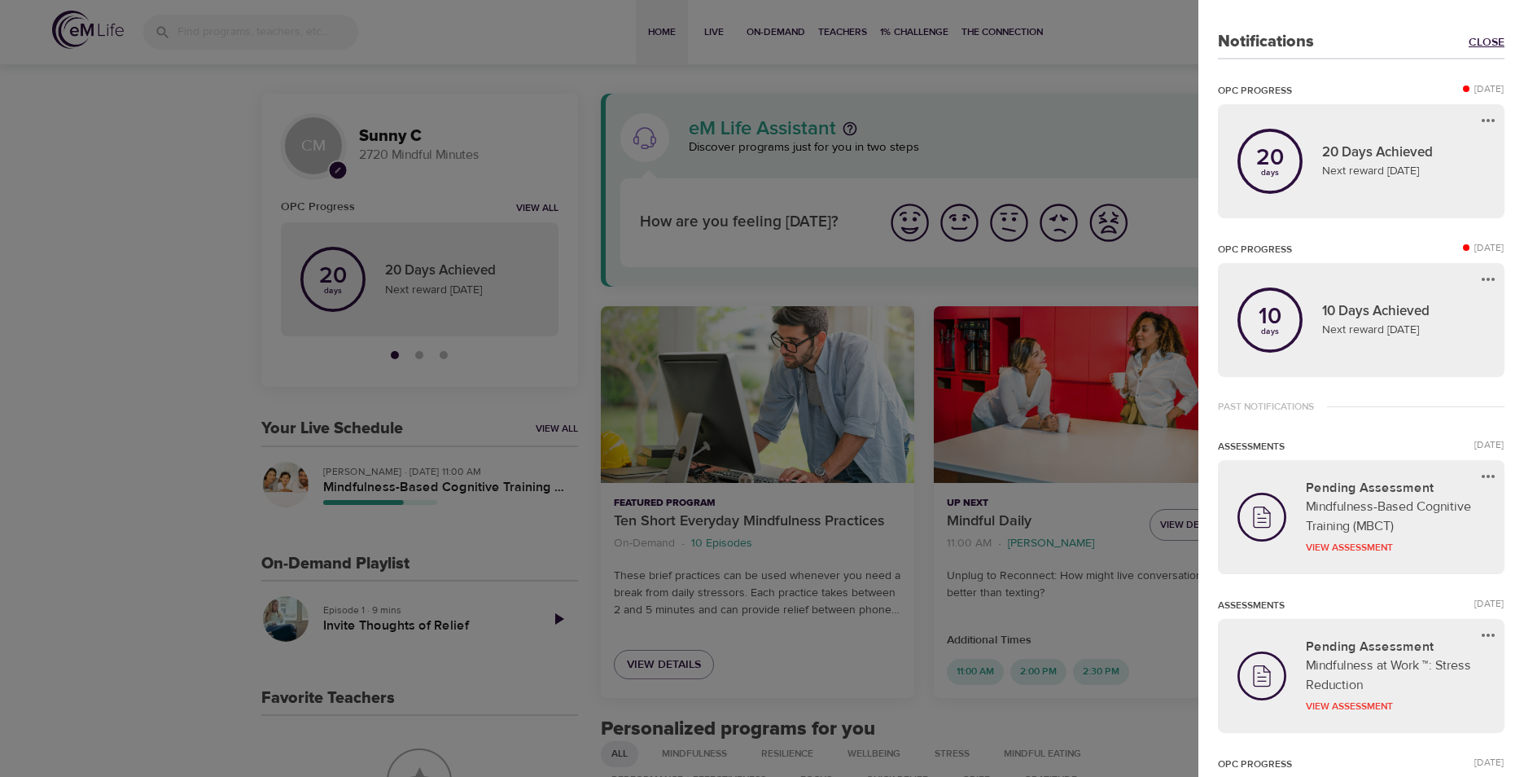
click at [1481, 42] on link "Close" at bounding box center [1487, 42] width 36 height 16
